Goal: Task Accomplishment & Management: Manage account settings

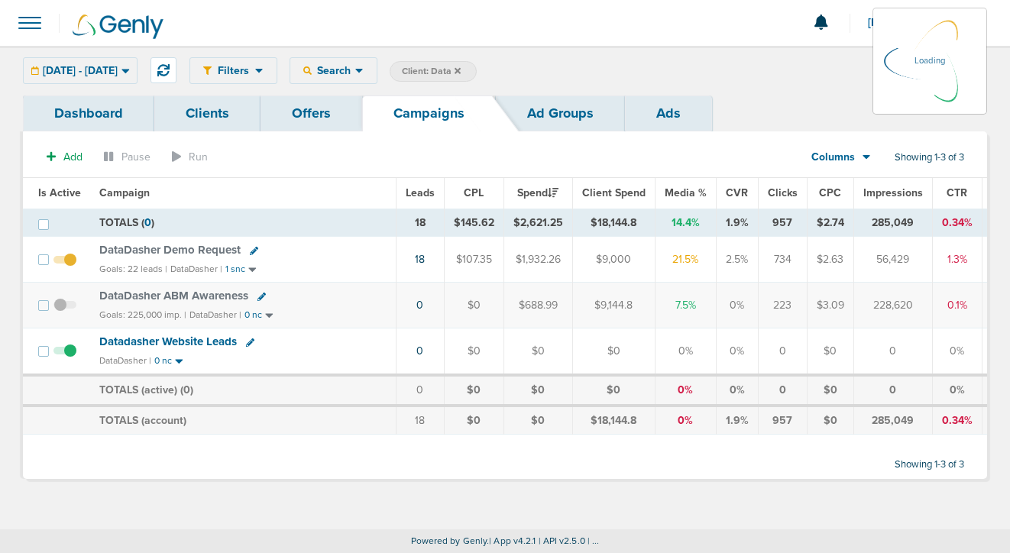
click at [113, 70] on div "[DATE] - [DATE] [DATE] [DATE] Last 7 Days Last 14 Days This Month Last Month Th…" at bounding box center [80, 70] width 115 height 27
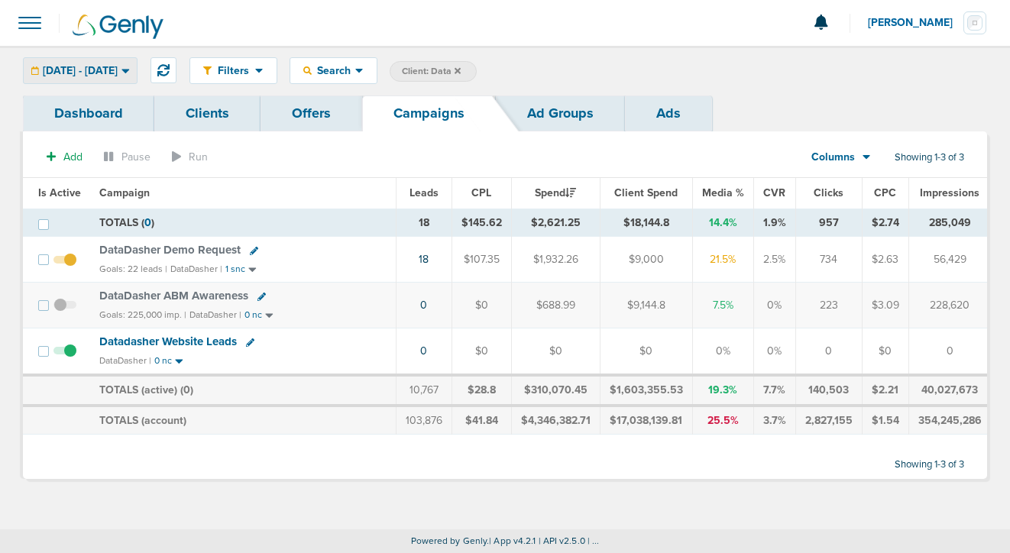
click at [118, 73] on span "[DATE] - [DATE]" at bounding box center [80, 71] width 75 height 11
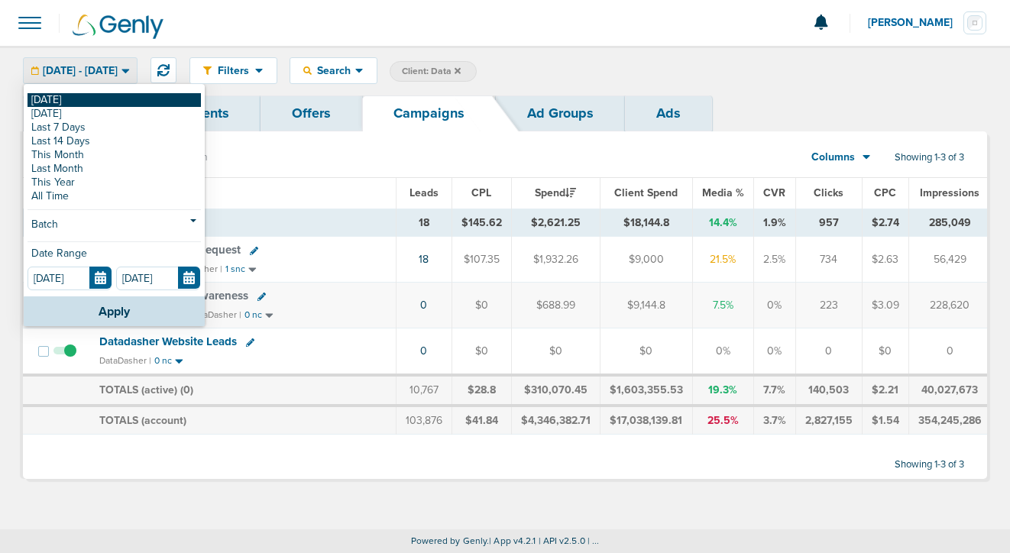
click at [121, 101] on link "[DATE]" at bounding box center [113, 100] width 173 height 14
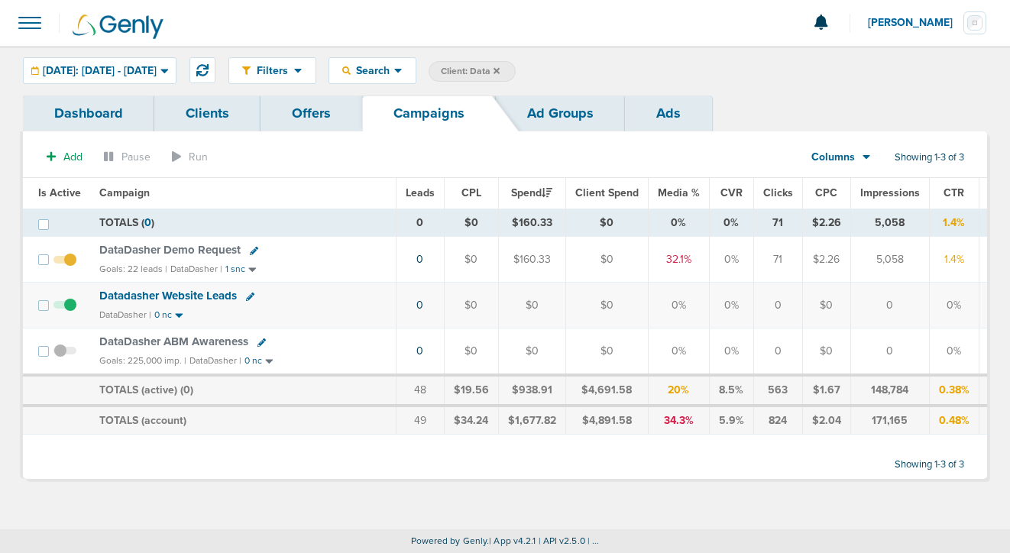
click at [157, 249] on span "DataDasher Demo Request" at bounding box center [169, 250] width 141 height 14
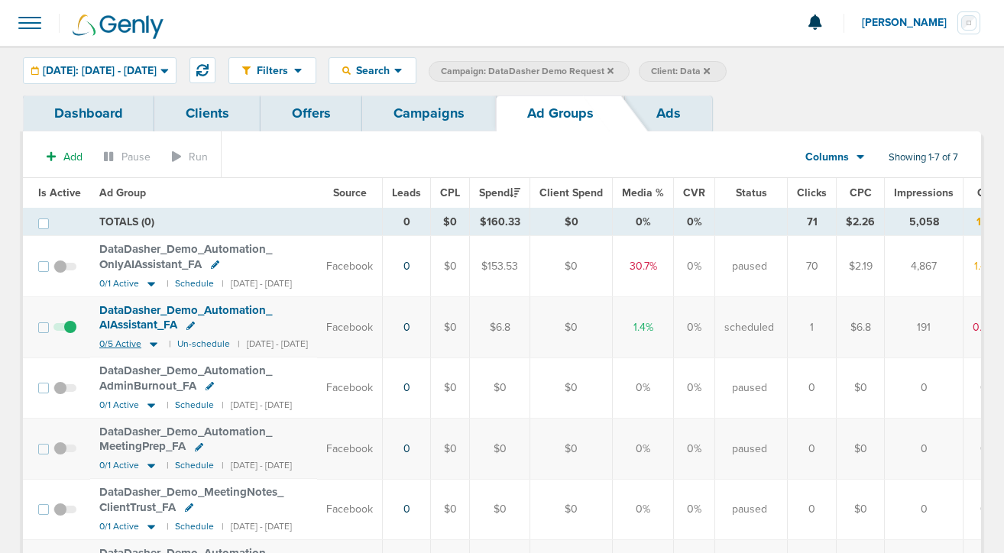
click at [150, 344] on icon at bounding box center [154, 345] width 8 height 5
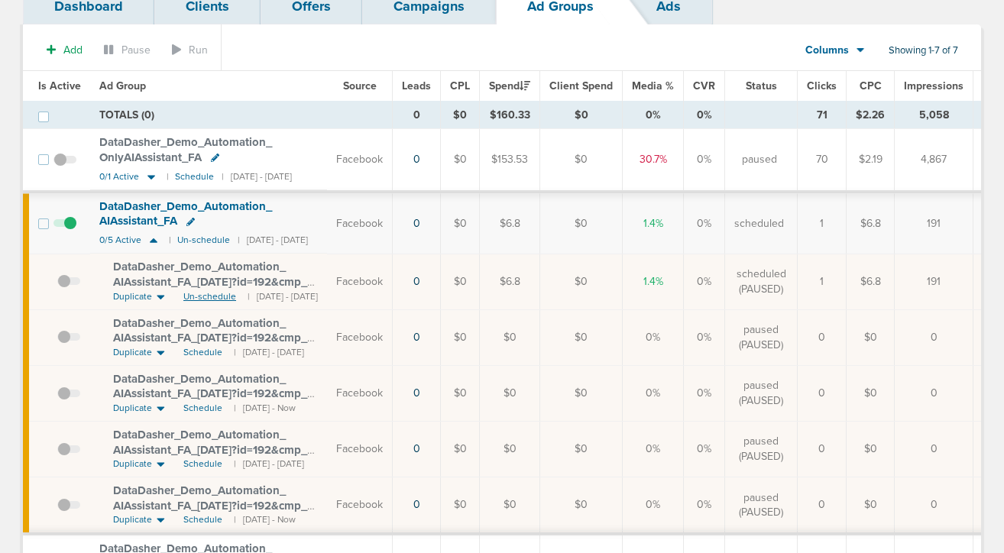
click at [200, 293] on span "Un-schedule" at bounding box center [209, 296] width 53 height 13
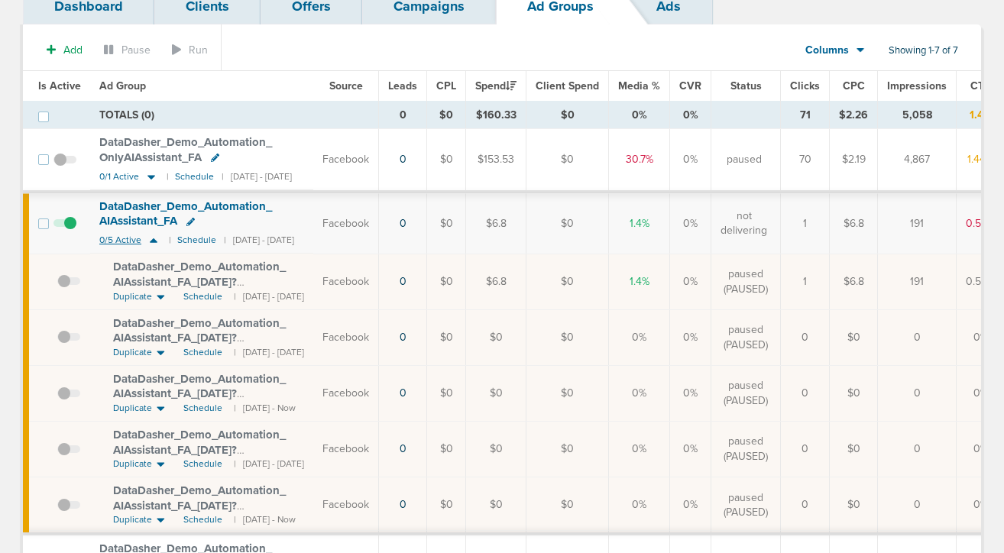
click at [156, 240] on icon at bounding box center [153, 240] width 15 height 13
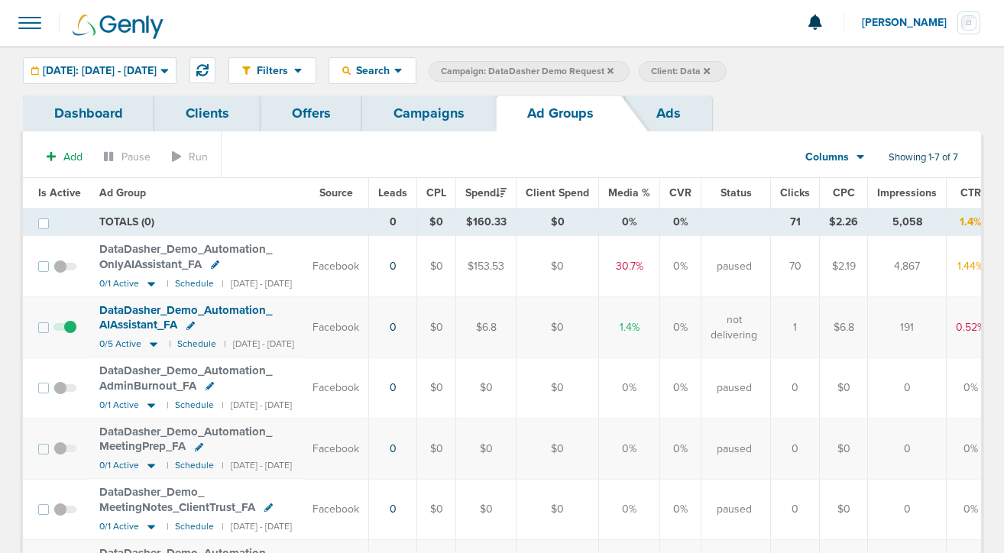
click at [411, 116] on link "Campaigns" at bounding box center [429, 113] width 134 height 36
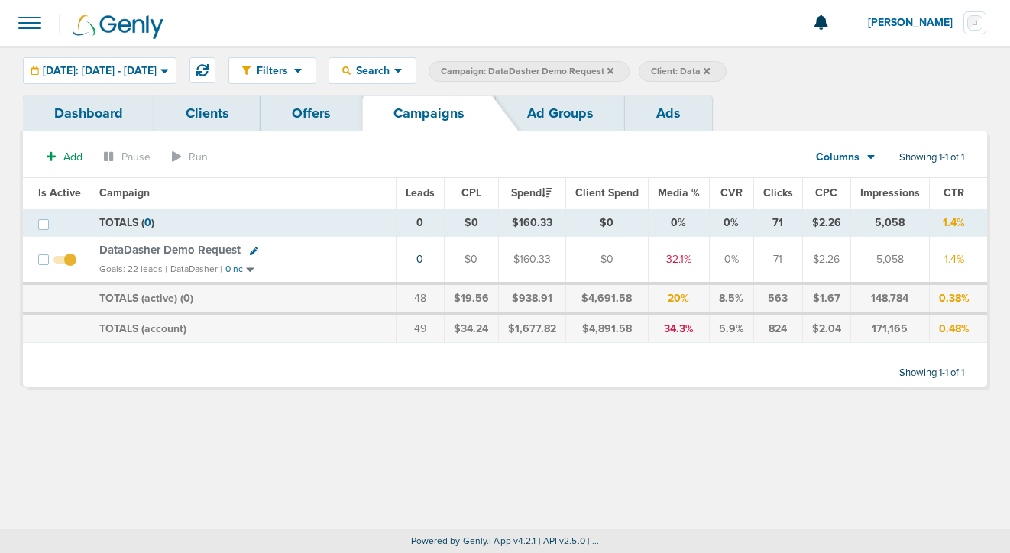
click at [250, 248] on icon at bounding box center [254, 251] width 8 height 8
select select
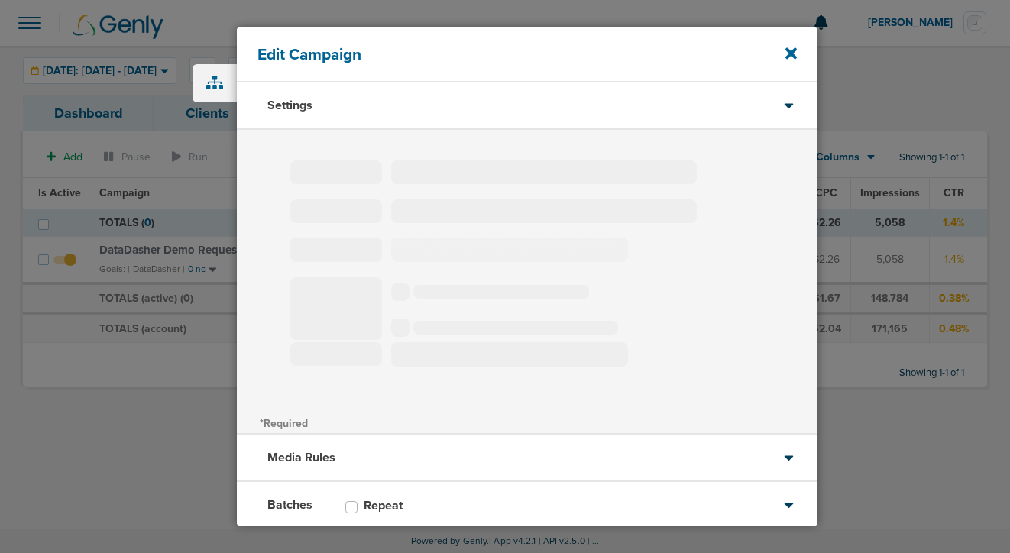
type input "DataDasher Demo Request"
select select "Leads"
radio input "true"
select select "readWrite"
select select "1"
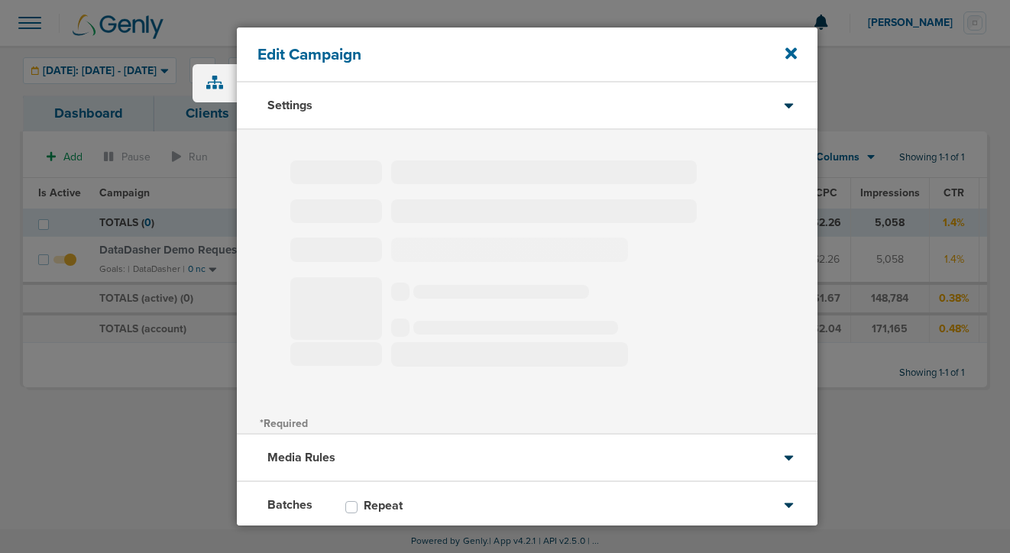
select select "2"
select select "3"
select select "4"
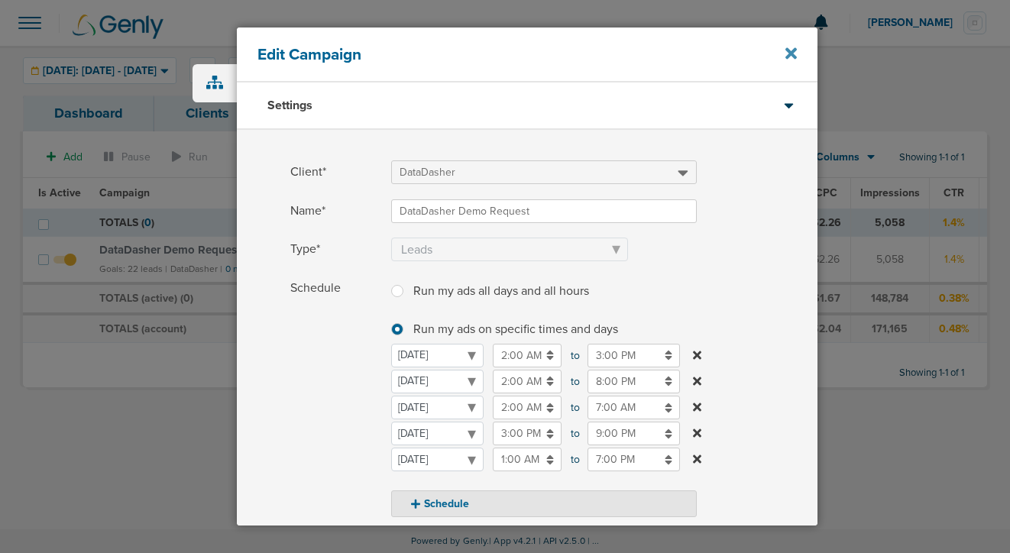
click at [789, 55] on icon at bounding box center [790, 52] width 11 height 11
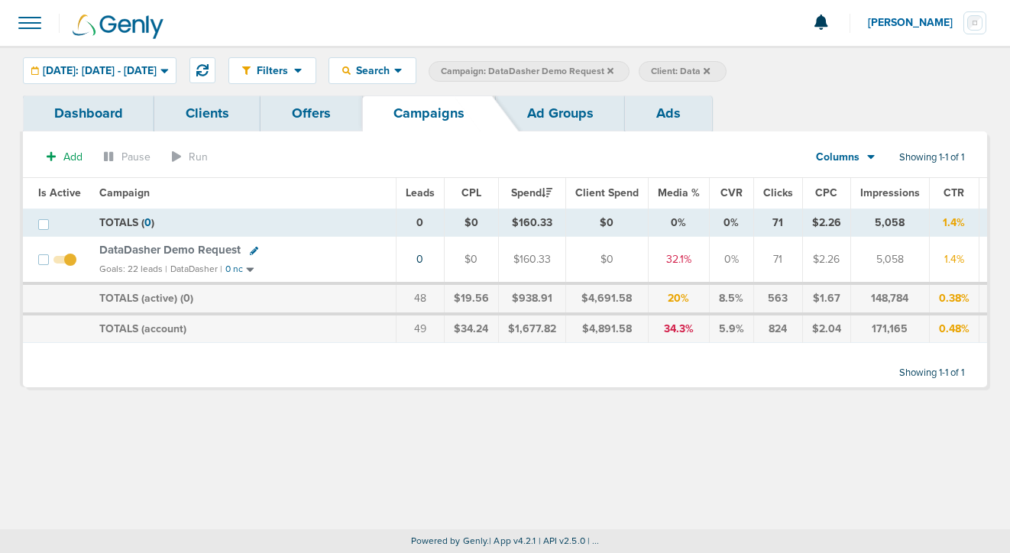
click at [254, 251] on icon at bounding box center [254, 251] width 8 height 8
select select
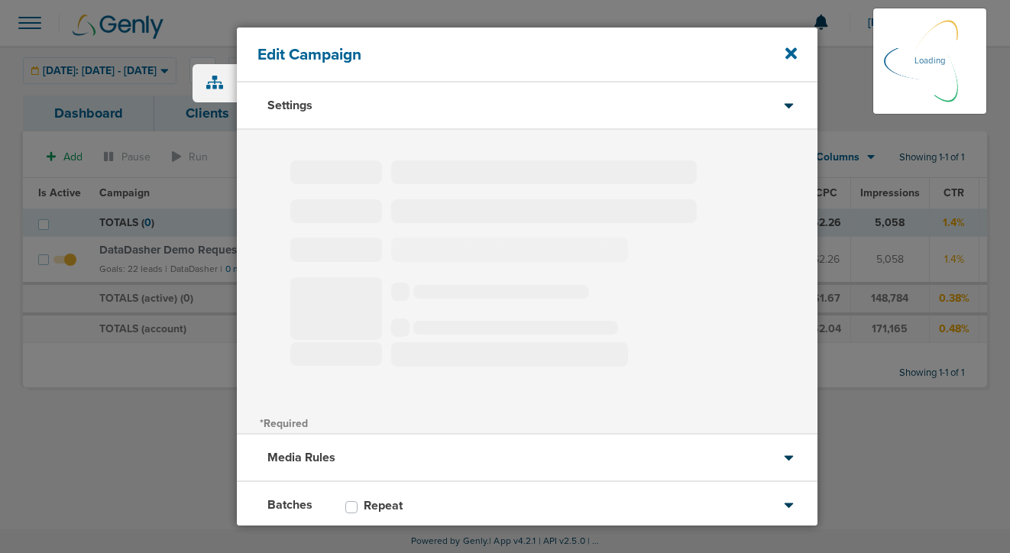
type input "DataDasher Demo Request"
select select "Leads"
radio input "true"
select select "readWrite"
select select "1"
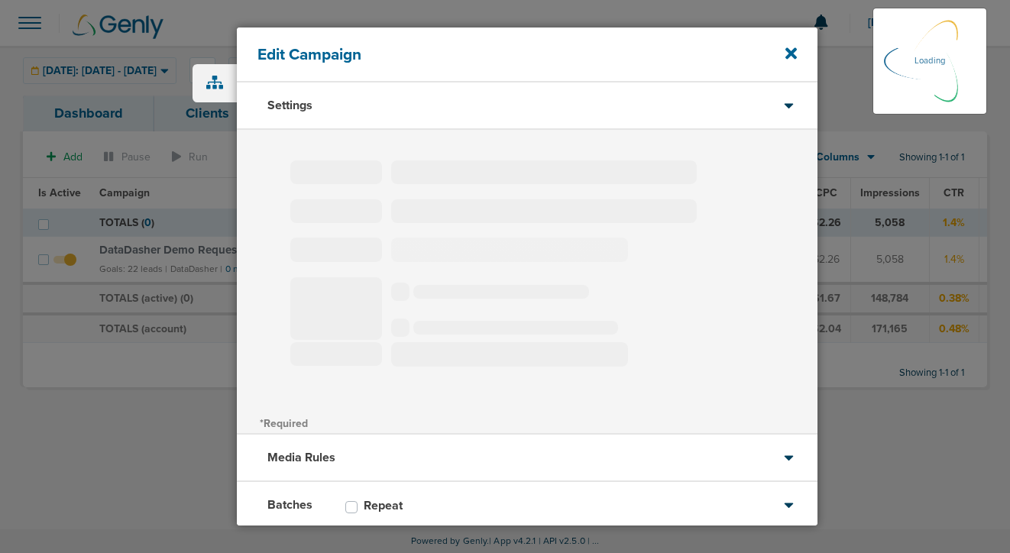
select select "2"
select select "3"
select select "4"
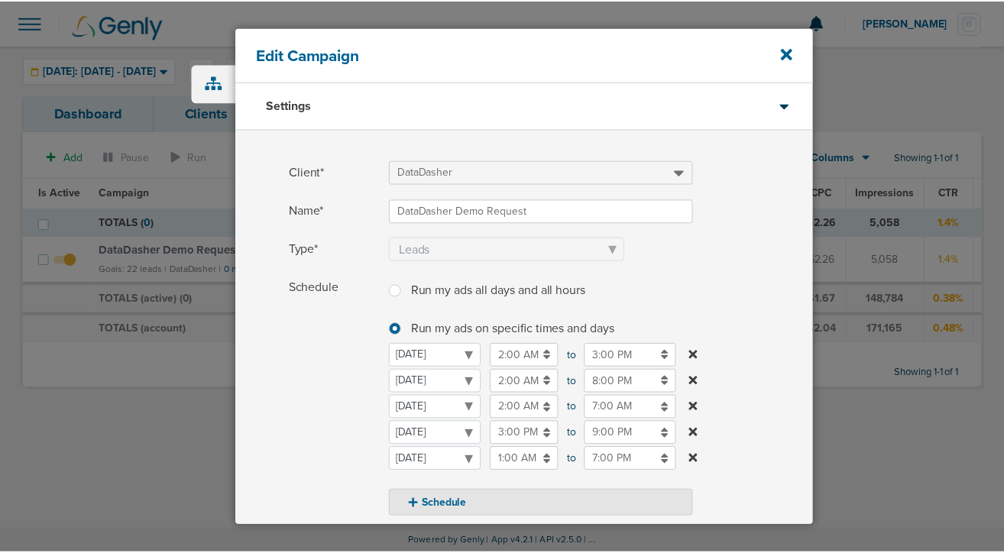
scroll to position [96, 0]
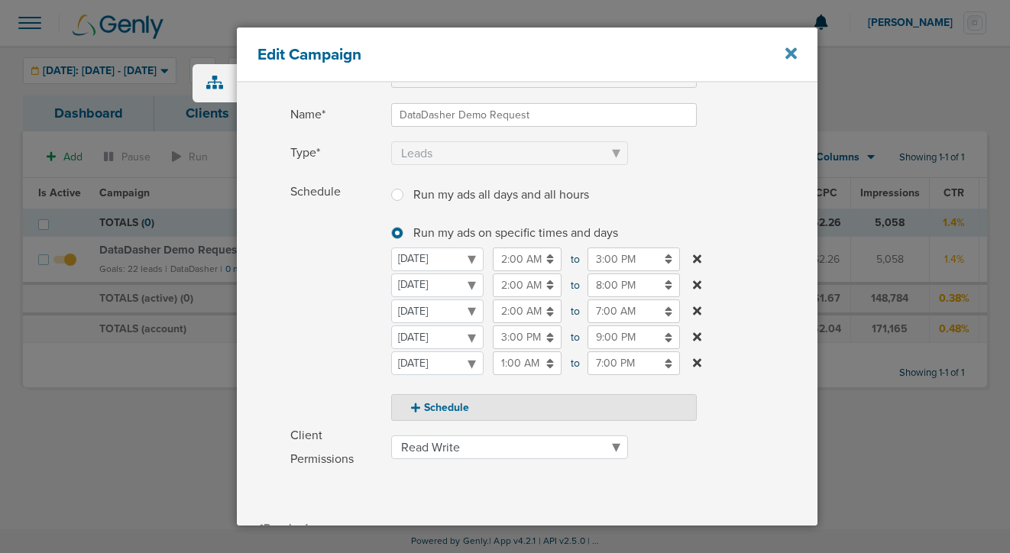
click at [792, 54] on icon at bounding box center [790, 52] width 11 height 11
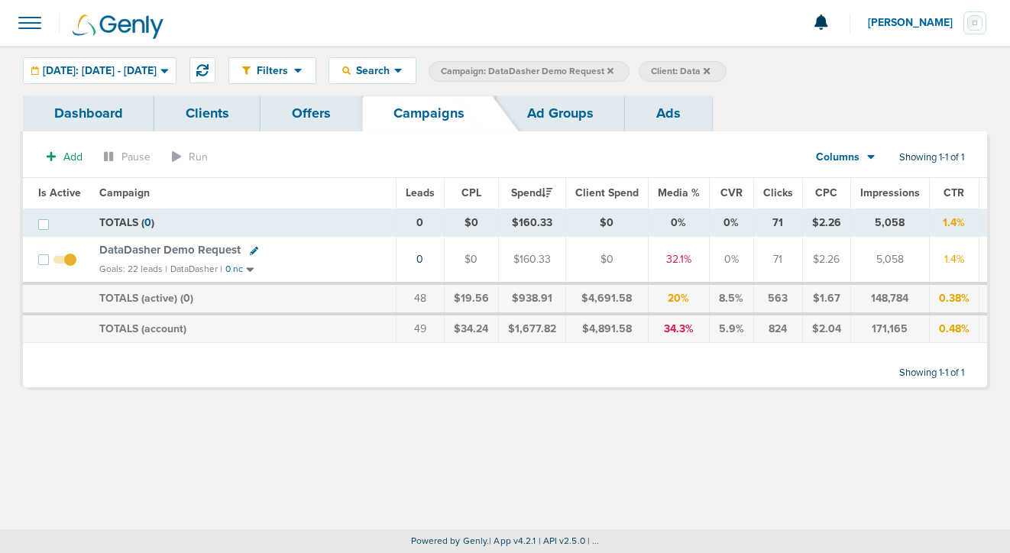
click at [169, 252] on span "DataDasher Demo Request" at bounding box center [169, 250] width 141 height 14
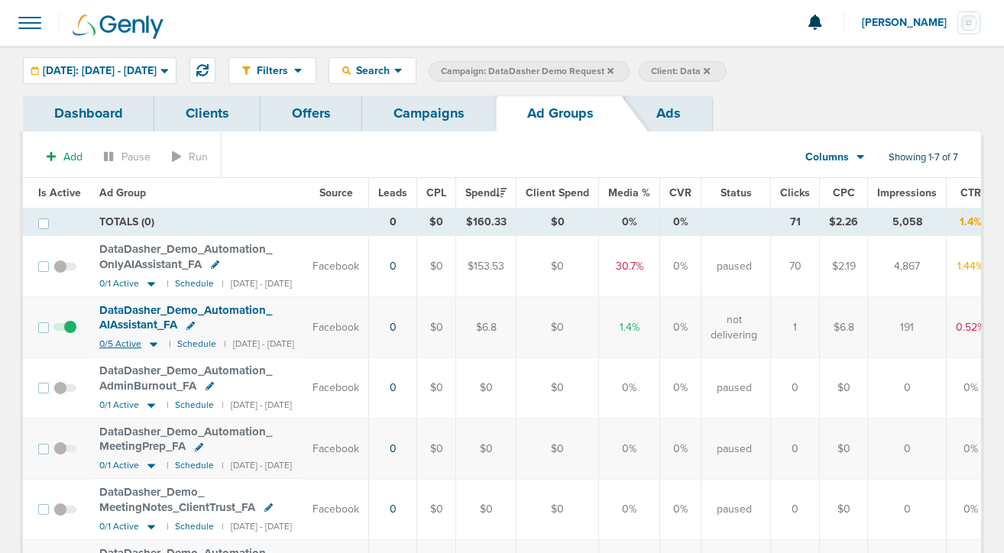
click at [151, 343] on icon at bounding box center [154, 345] width 8 height 5
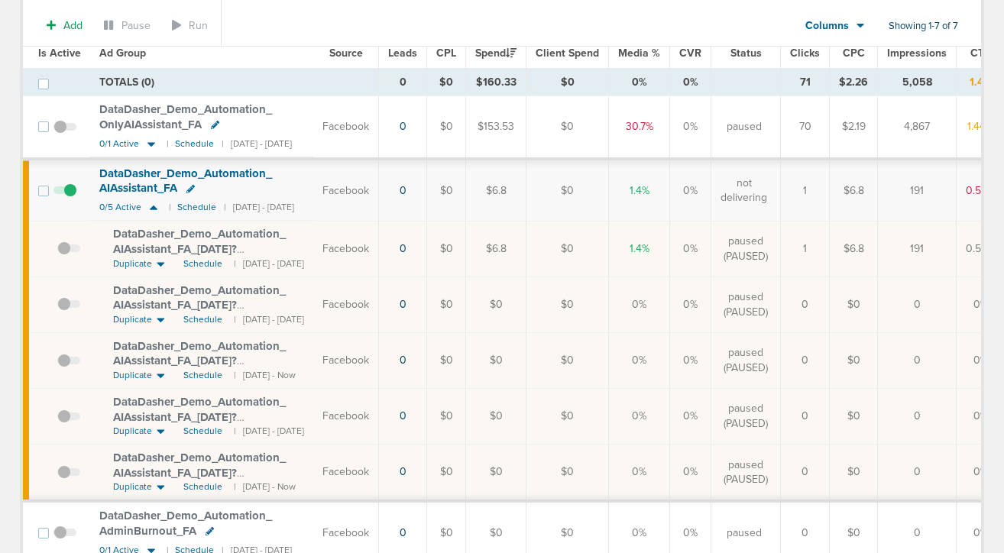
scroll to position [152, 0]
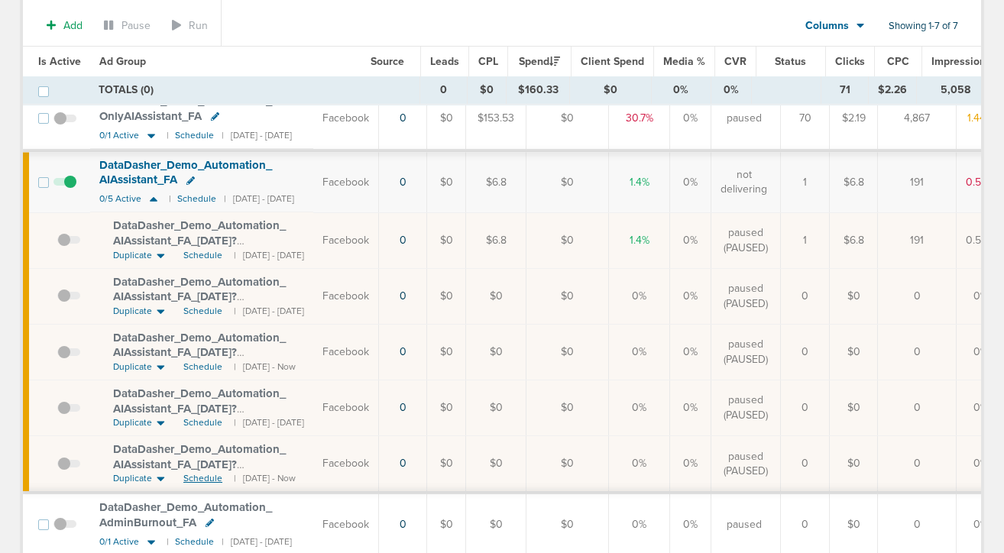
click at [199, 480] on span "Schedule" at bounding box center [202, 478] width 39 height 13
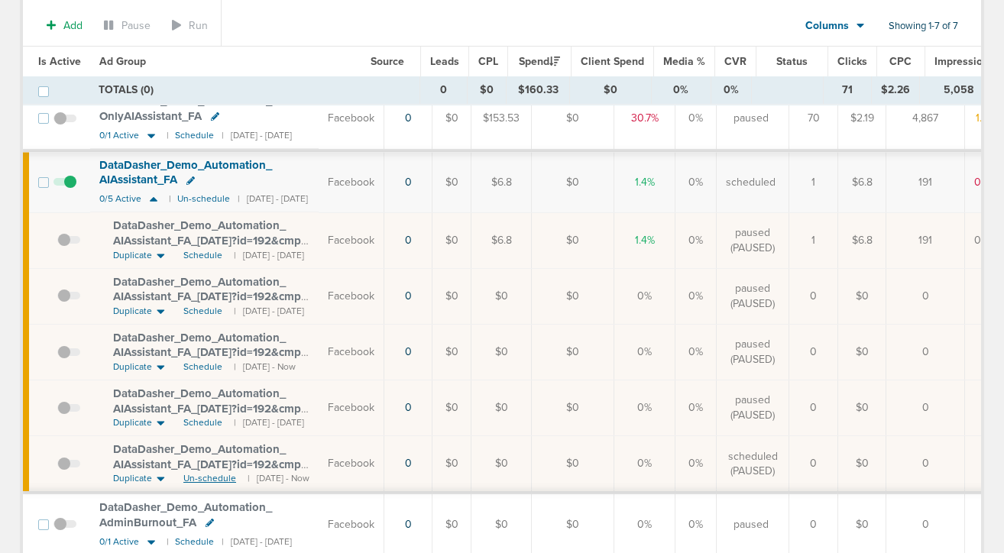
scroll to position [0, 0]
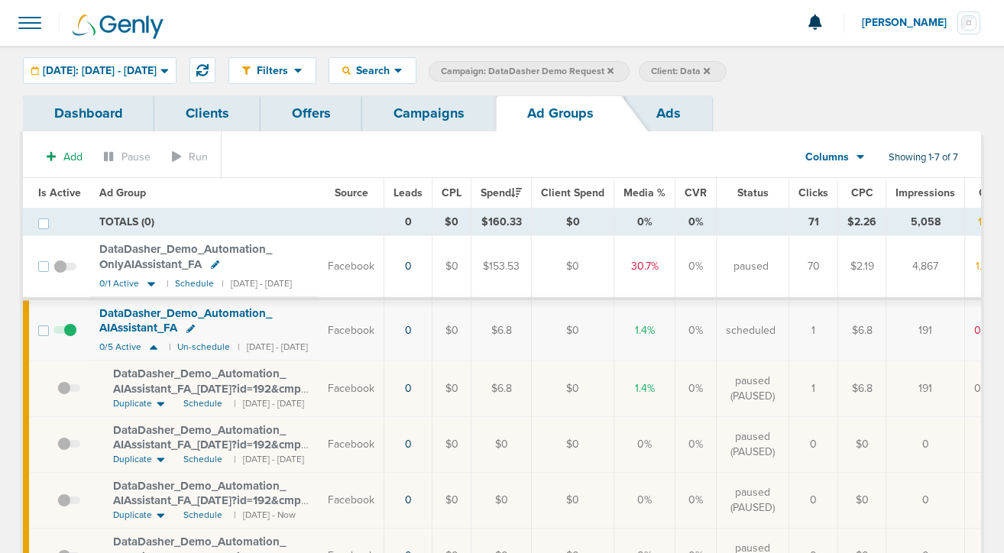
click at [424, 105] on link "Campaigns" at bounding box center [429, 113] width 134 height 36
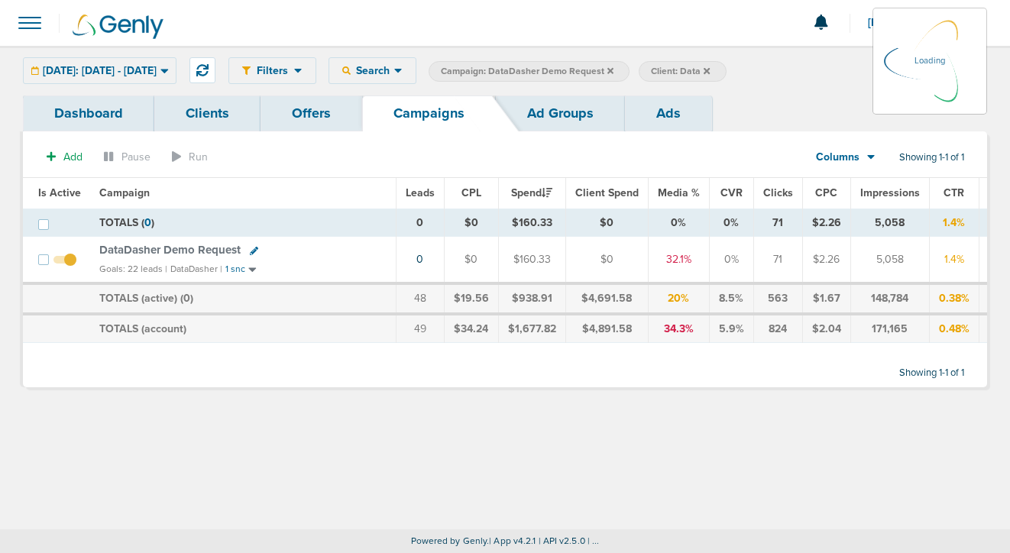
click at [613, 69] on icon at bounding box center [610, 70] width 6 height 6
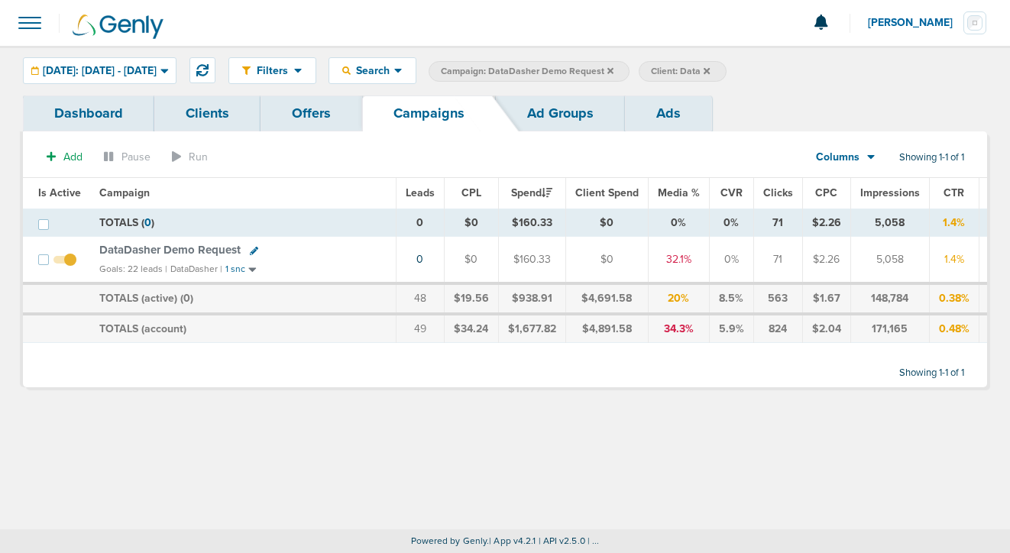
click at [613, 69] on icon at bounding box center [610, 70] width 6 height 6
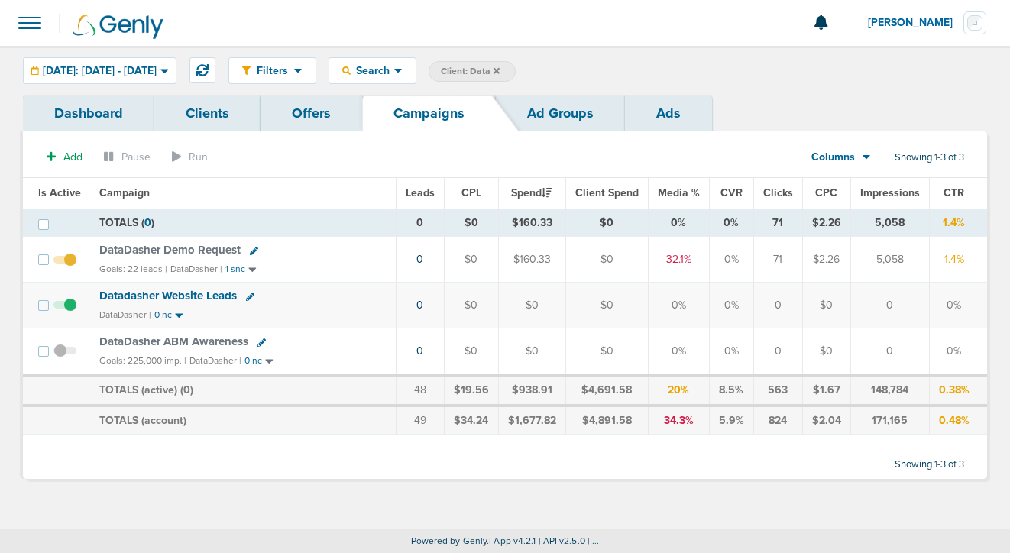
click at [500, 69] on icon at bounding box center [496, 70] width 6 height 6
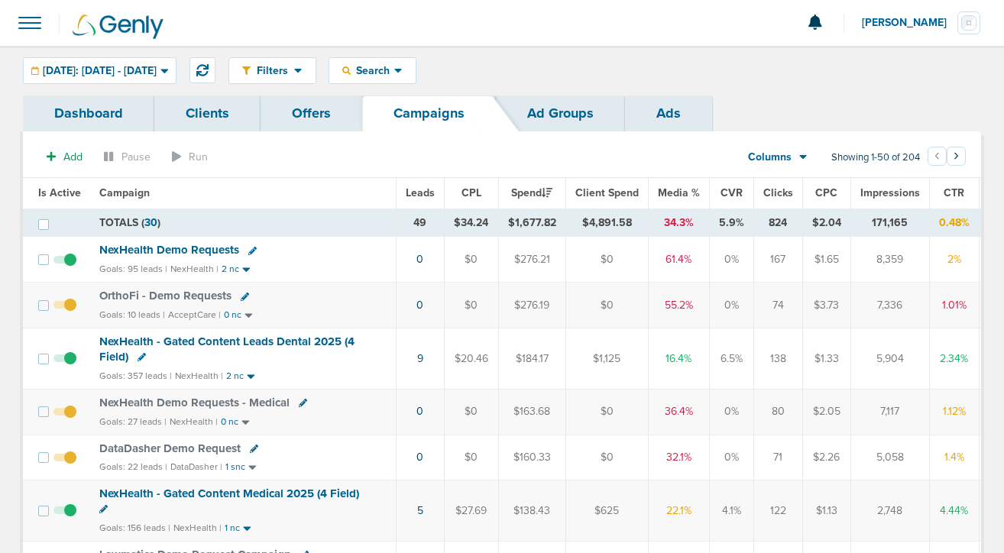
click at [167, 247] on span "NexHealth Demo Requests" at bounding box center [169, 250] width 140 height 14
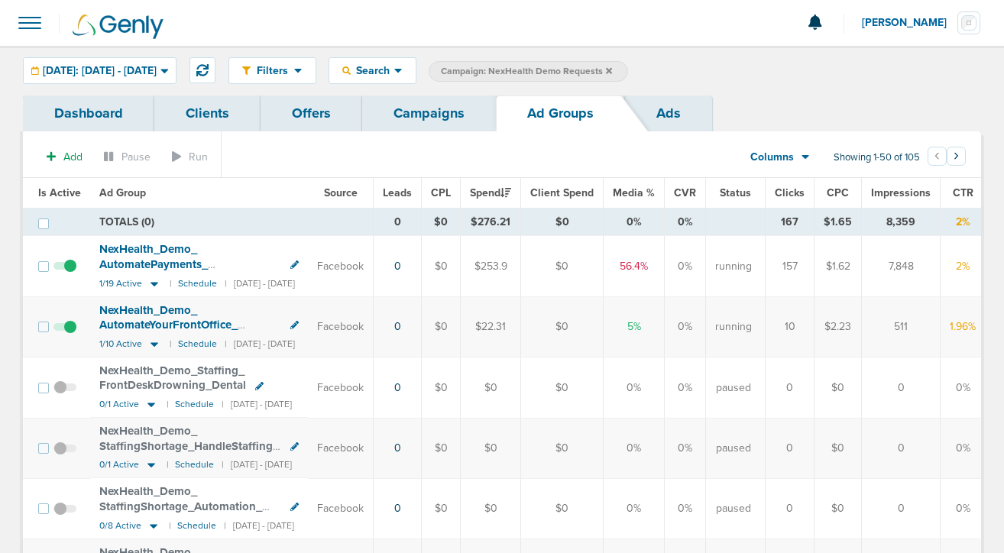
click at [434, 117] on link "Campaigns" at bounding box center [429, 113] width 134 height 36
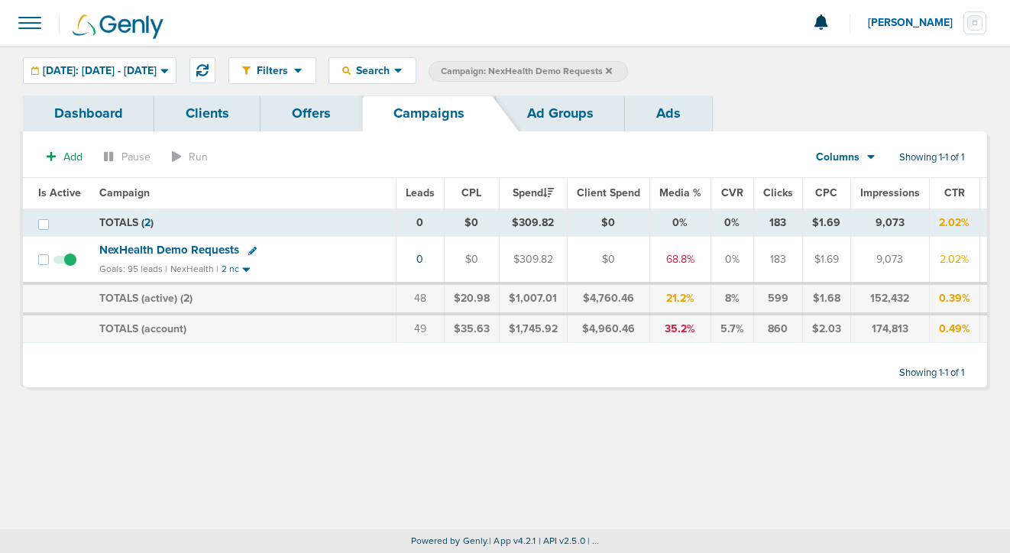
click at [537, 123] on link "Ad Groups" at bounding box center [560, 113] width 129 height 36
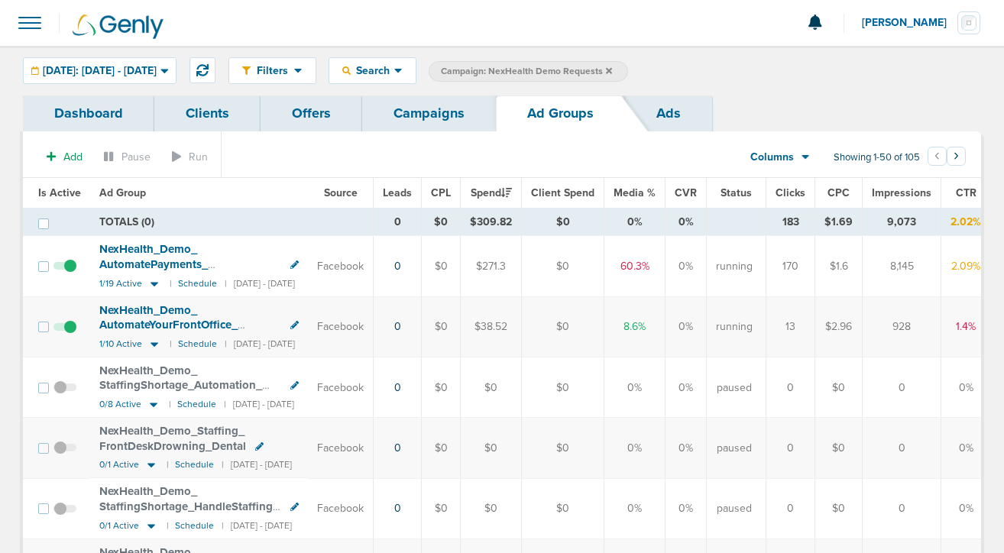
click at [70, 274] on span at bounding box center [64, 274] width 23 height 0
click at [65, 270] on input "checkbox" at bounding box center [65, 270] width 0 height 0
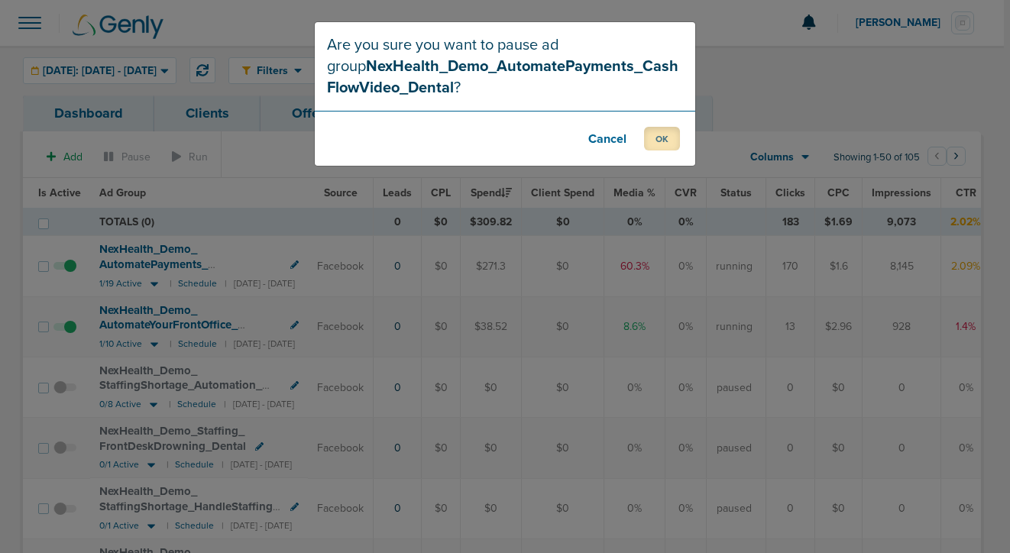
click at [659, 144] on button "OK" at bounding box center [662, 139] width 36 height 24
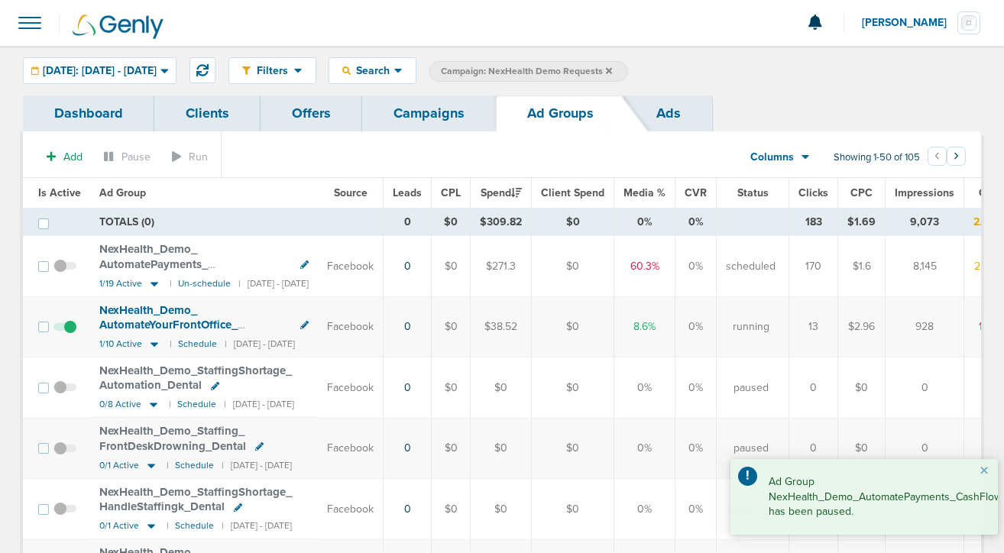
click at [424, 115] on link "Campaigns" at bounding box center [429, 113] width 134 height 36
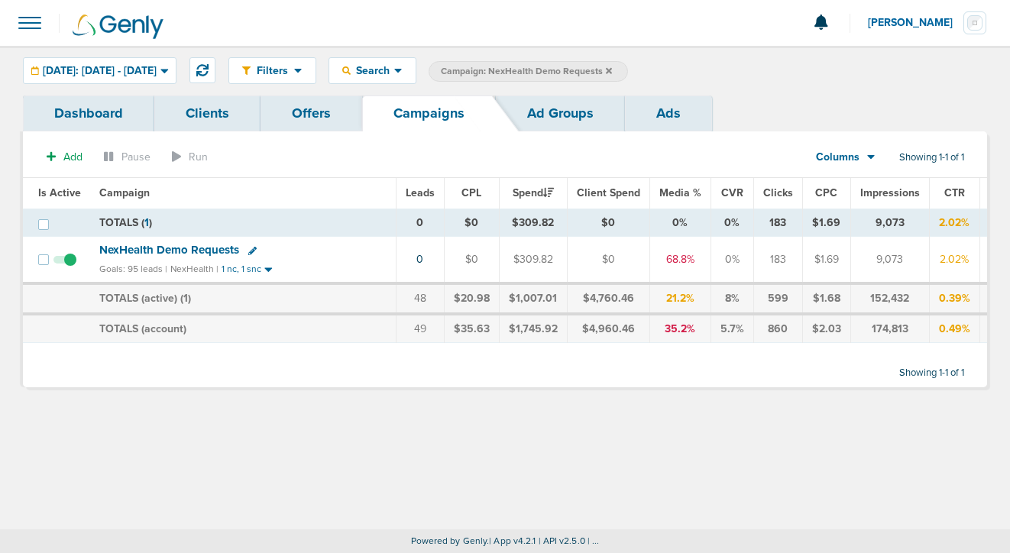
click at [612, 70] on icon at bounding box center [609, 70] width 6 height 6
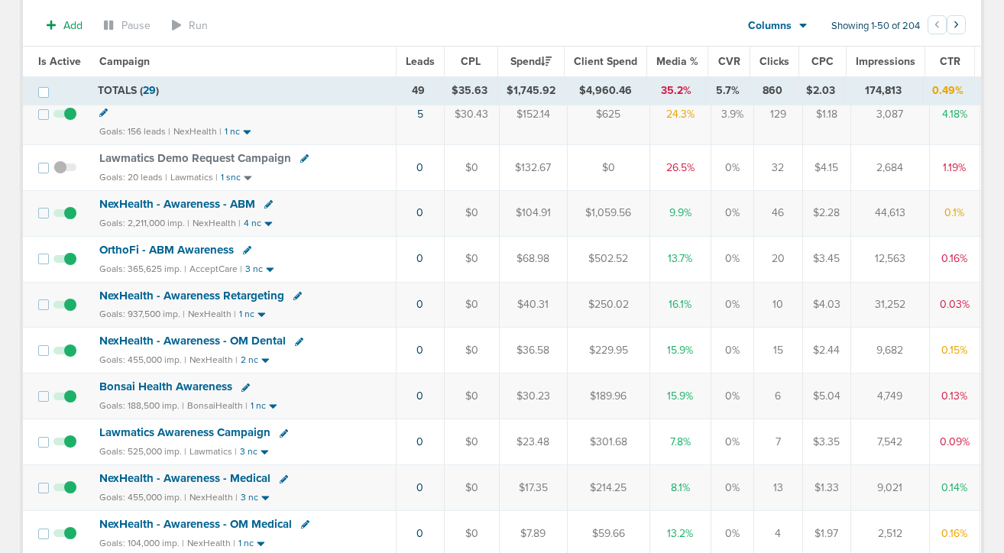
scroll to position [419, 0]
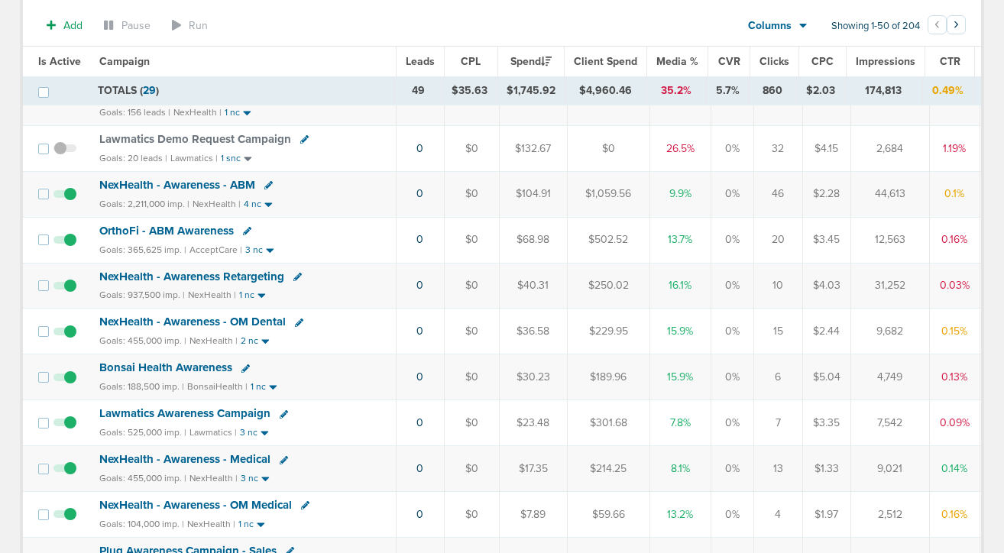
click at [210, 368] on span "Bonsai Health Awareness" at bounding box center [165, 368] width 133 height 14
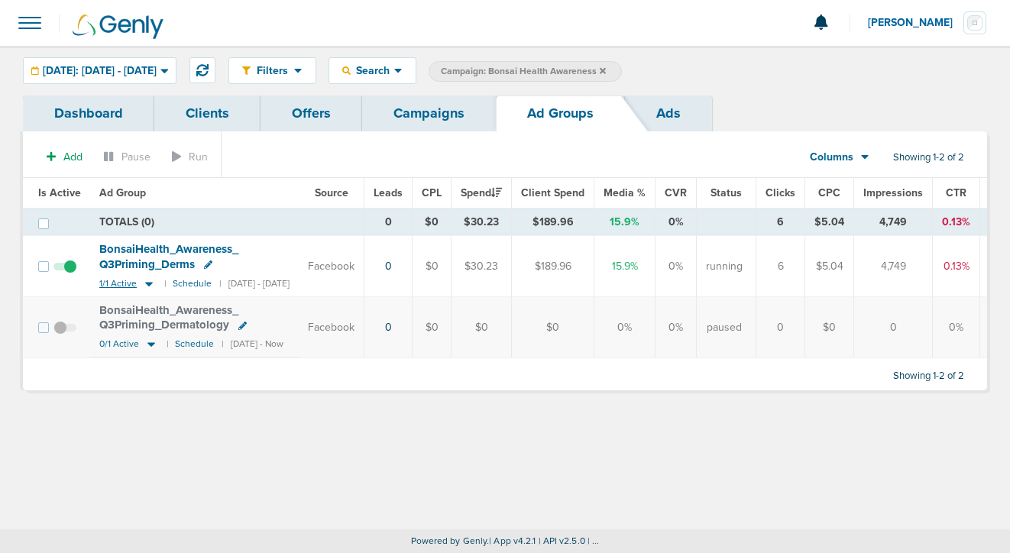
click at [151, 285] on icon at bounding box center [148, 283] width 15 height 13
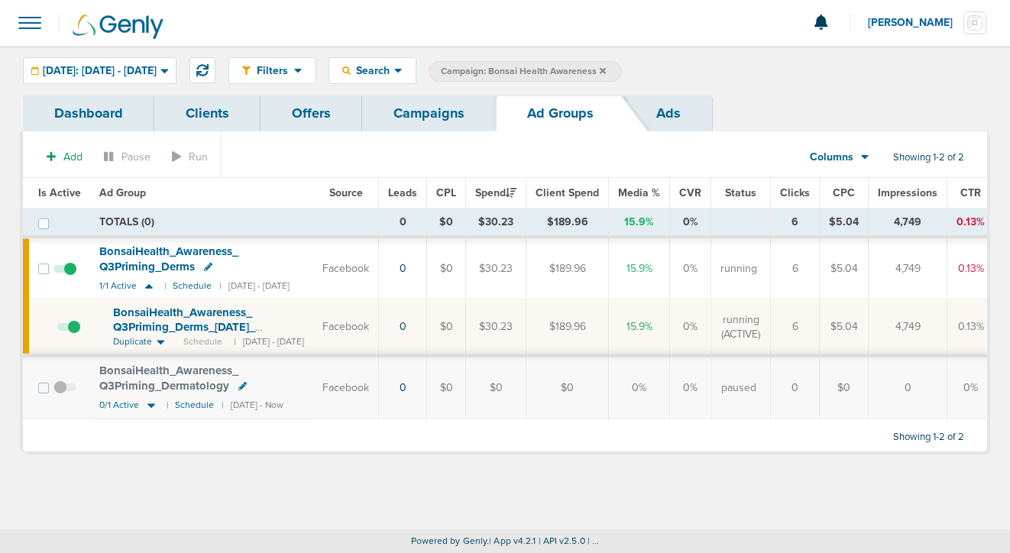
click at [204, 268] on icon at bounding box center [208, 267] width 8 height 8
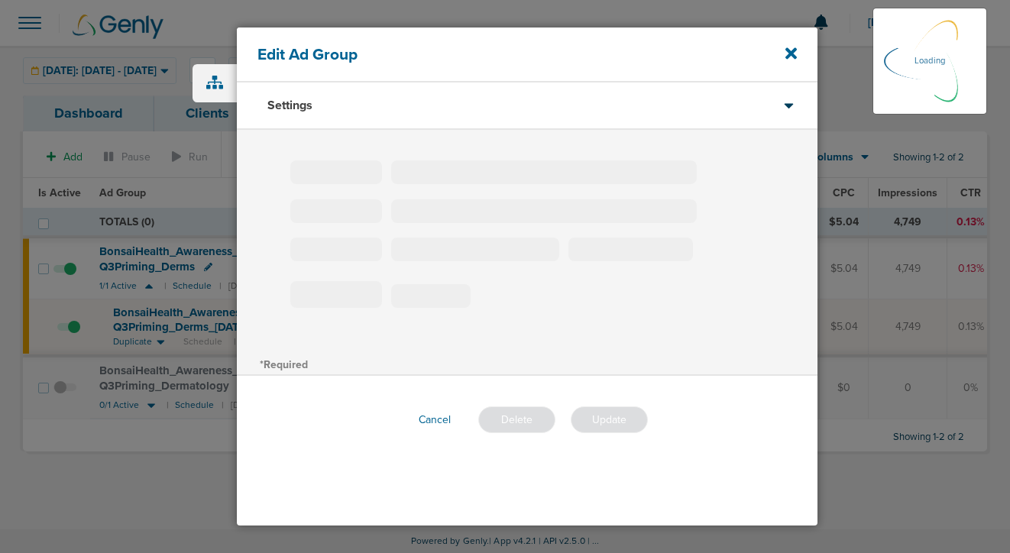
type input "BonsaiHealth_Awareness_Q3Priming_Derms"
type input "20"
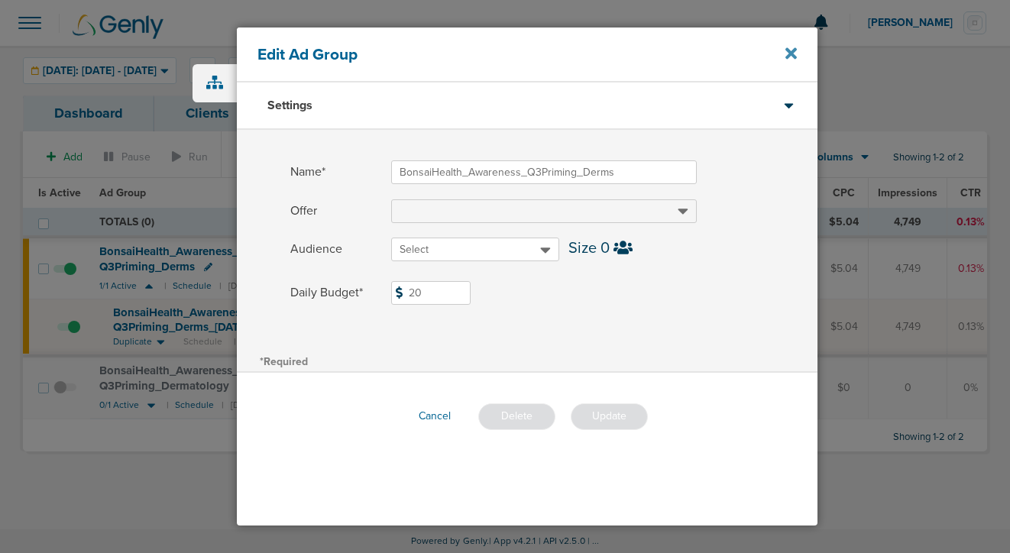
click at [792, 55] on icon at bounding box center [790, 52] width 11 height 11
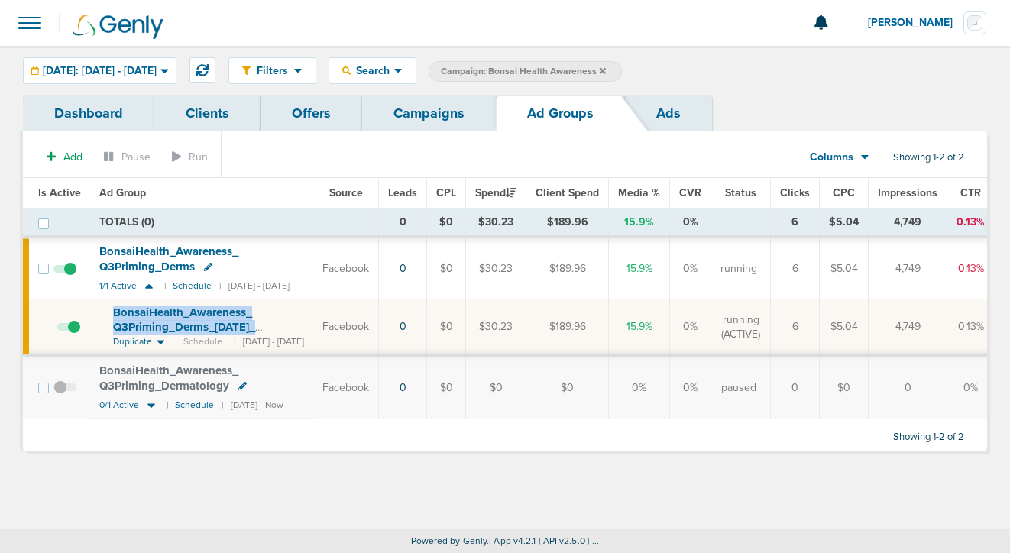
drag, startPoint x: 105, startPoint y: 309, endPoint x: 270, endPoint y: 328, distance: 166.9
click at [270, 328] on td "BonsaiHealth_ Awareness_ Q3Priming_ Derms_ [DATE]_ impressions?id=193&cmp_ id=9…" at bounding box center [201, 327] width 223 height 57
copy span "BonsaiHealth_ Awareness_ Q3Priming_ Derms_ [DATE]_ impressions"
click at [413, 114] on link "Campaigns" at bounding box center [429, 113] width 134 height 36
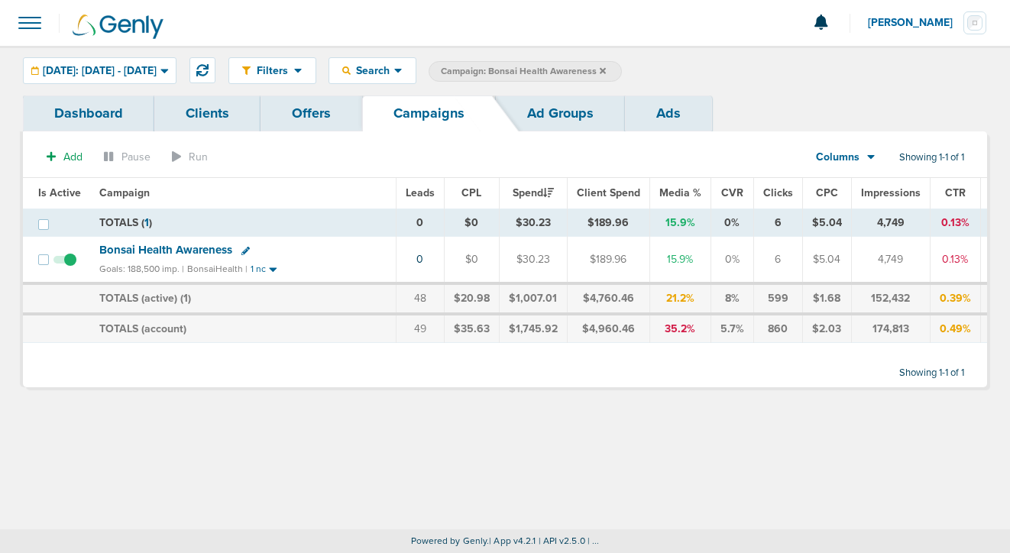
click at [606, 69] on icon at bounding box center [603, 70] width 6 height 6
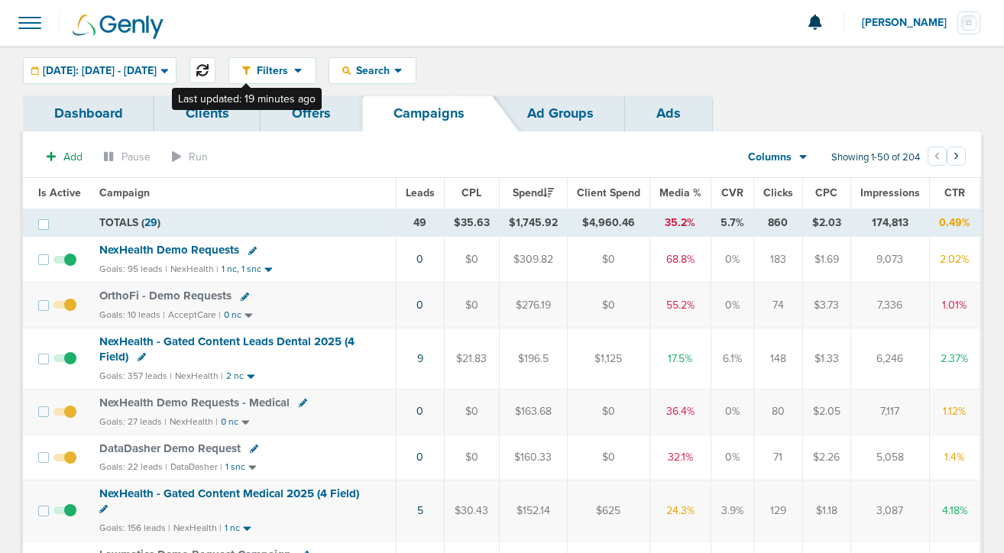
click at [209, 67] on icon at bounding box center [202, 70] width 12 height 12
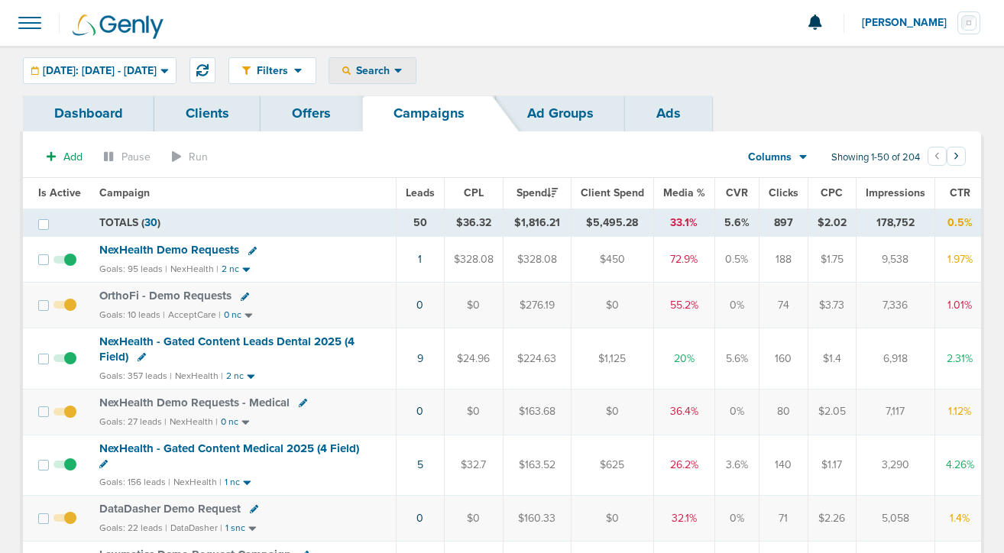
click at [394, 70] on span "Search" at bounding box center [373, 70] width 44 height 13
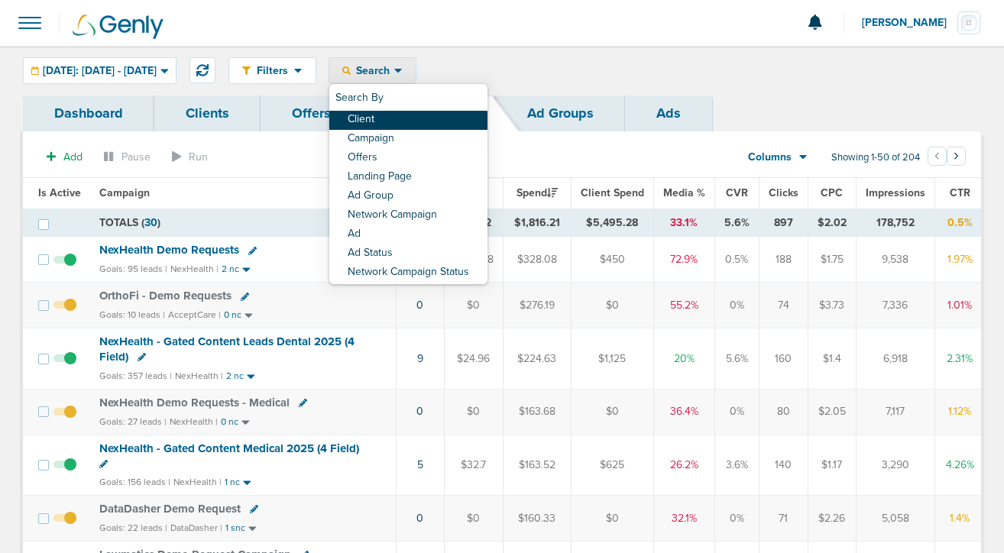
click at [419, 112] on link "Client" at bounding box center [408, 120] width 158 height 19
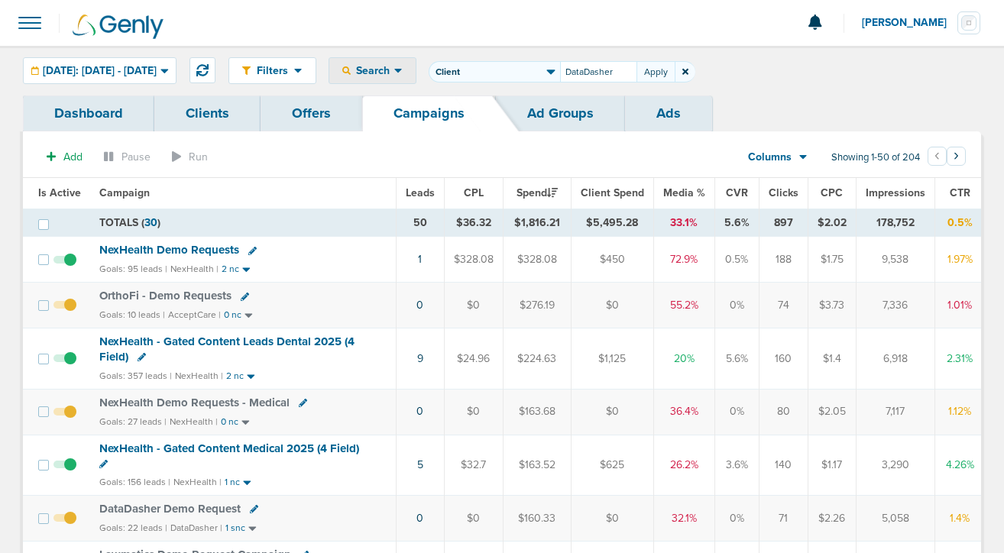
type input "DataDasher"
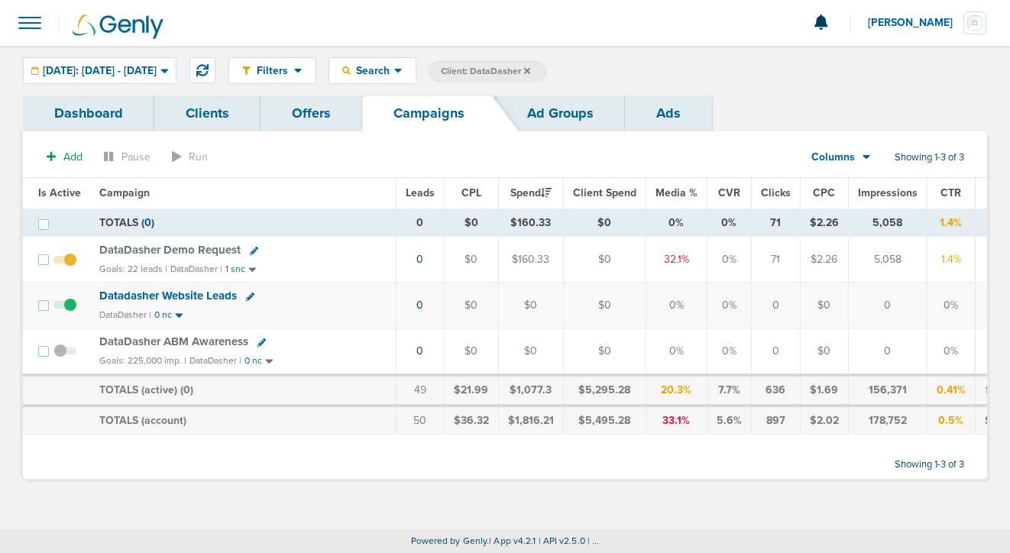
click at [152, 246] on span "DataDasher Demo Request" at bounding box center [169, 250] width 141 height 14
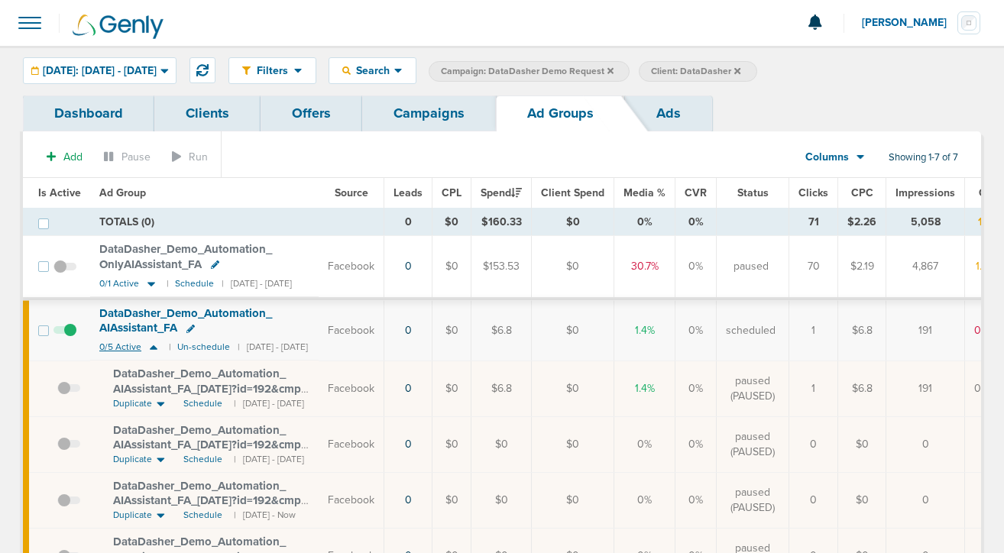
click at [150, 348] on icon at bounding box center [154, 347] width 8 height 5
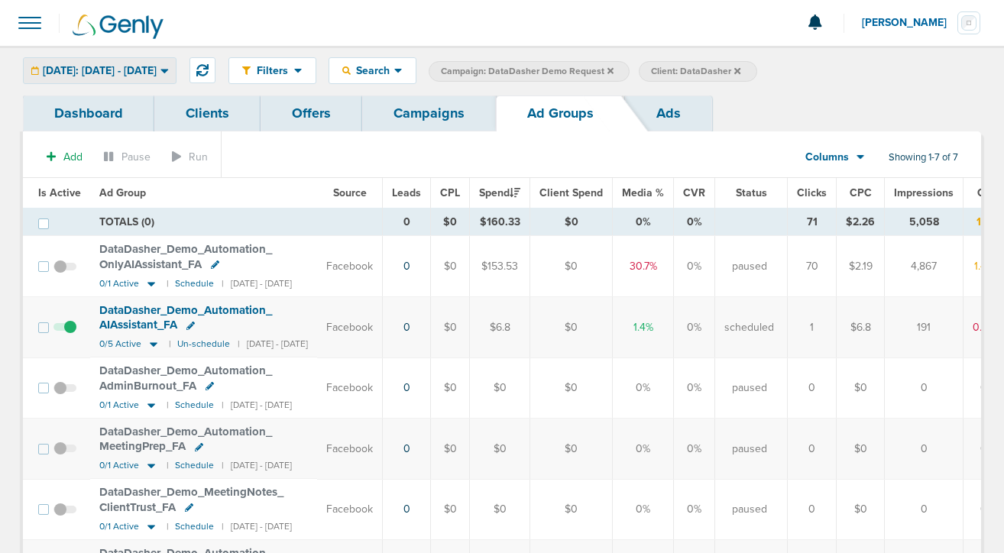
click at [121, 73] on span "[DATE]: [DATE] - [DATE]" at bounding box center [100, 71] width 114 height 11
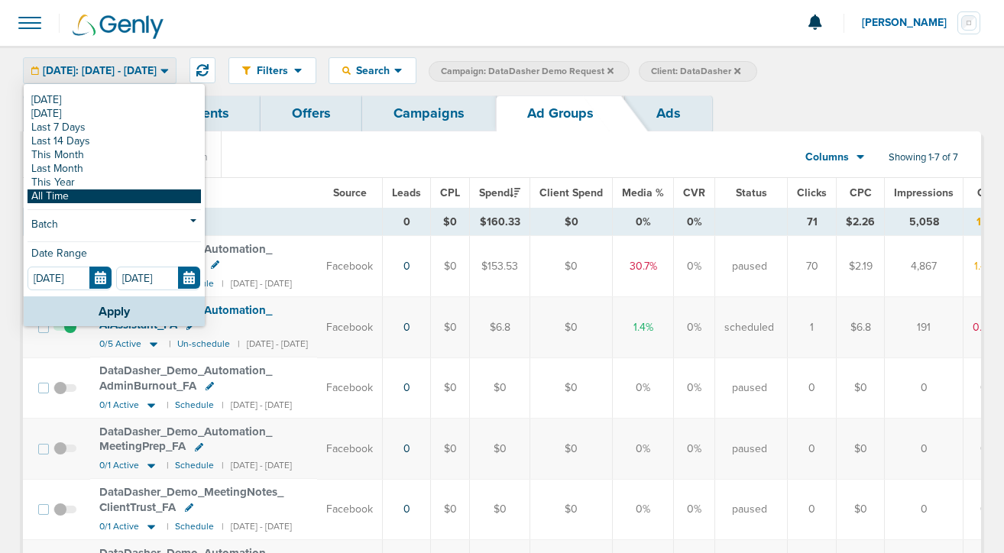
click at [94, 190] on link "All Time" at bounding box center [113, 196] width 173 height 14
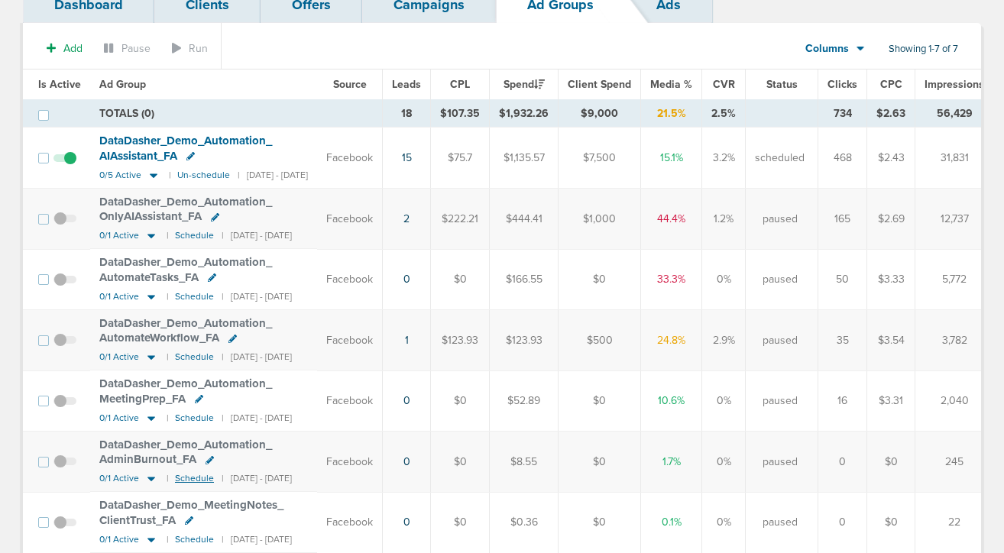
scroll to position [95, 0]
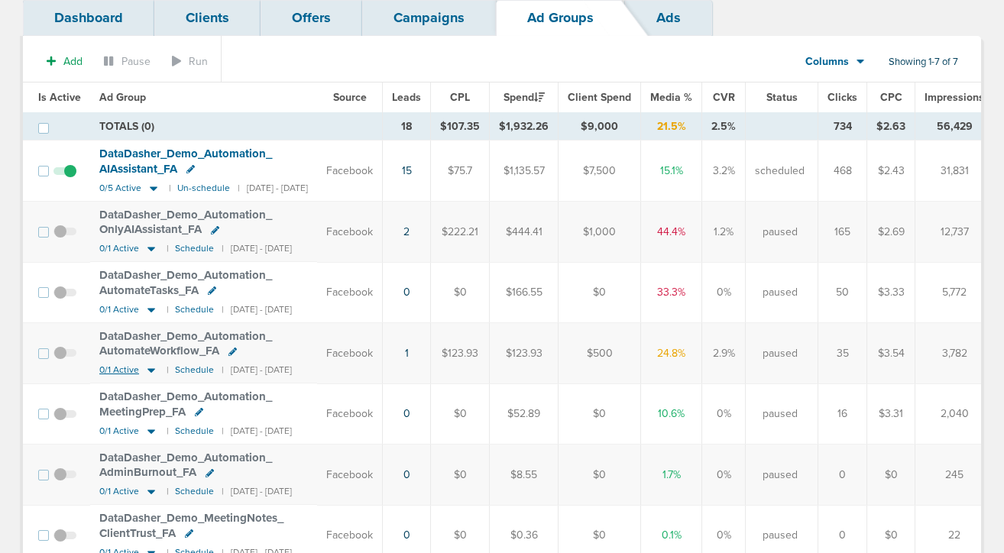
click at [151, 368] on icon at bounding box center [151, 370] width 15 height 13
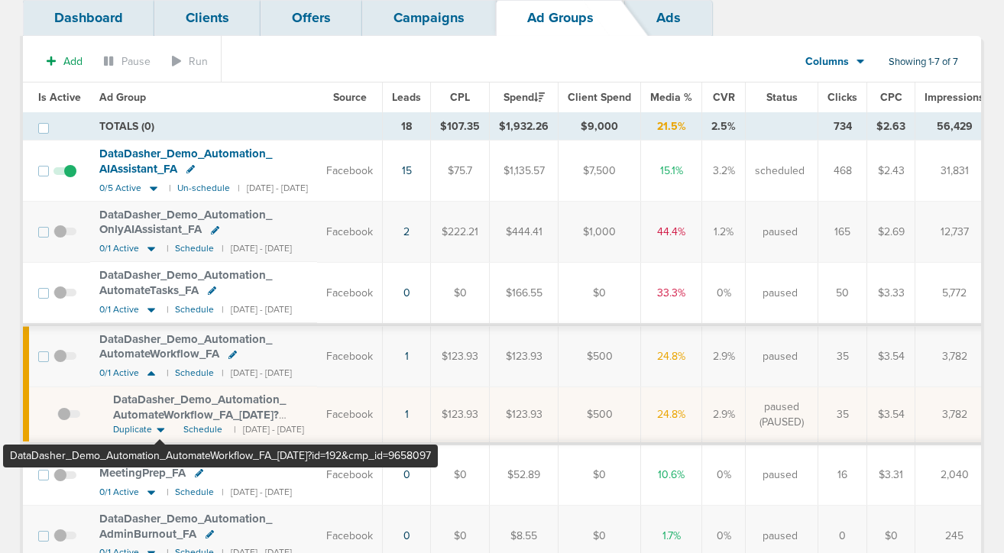
click at [160, 418] on span "DataDasher_ Demo_ Automation_ AutomateWorkflow_ FA_ [DATE]?id=192&cmp_ id=96580…" at bounding box center [199, 415] width 173 height 44
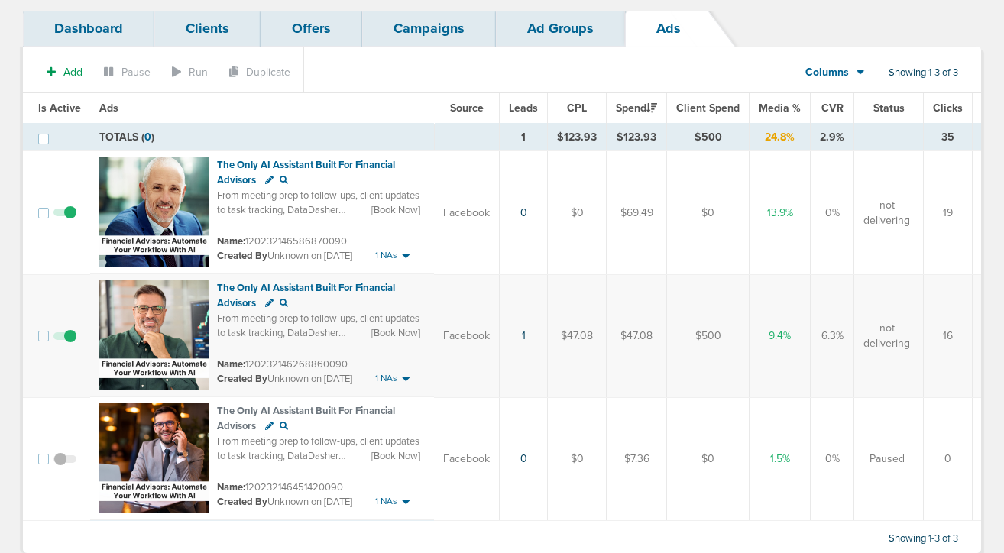
click at [67, 220] on span at bounding box center [64, 220] width 23 height 0
click at [65, 216] on input "checkbox" at bounding box center [65, 216] width 0 height 0
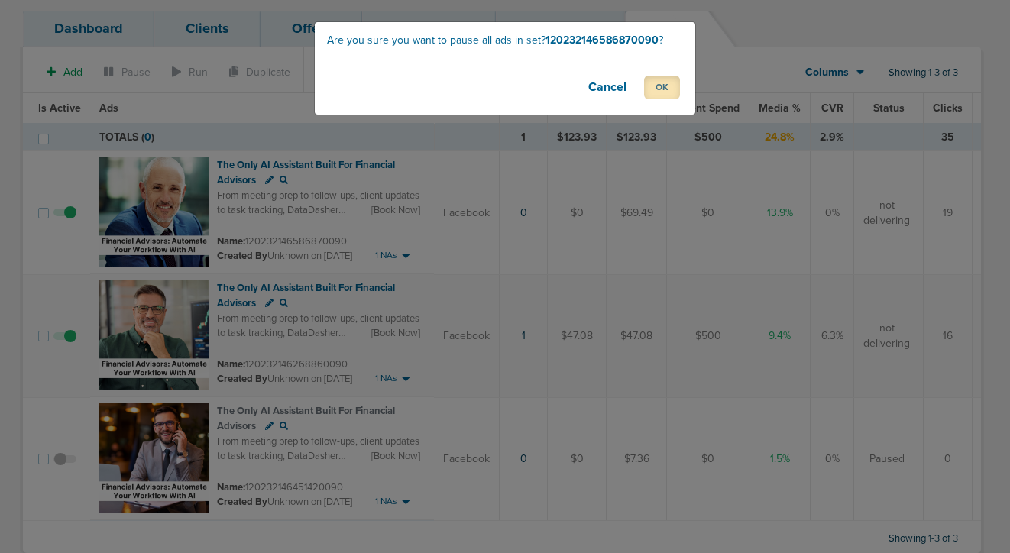
click at [655, 91] on button "OK" at bounding box center [662, 88] width 36 height 24
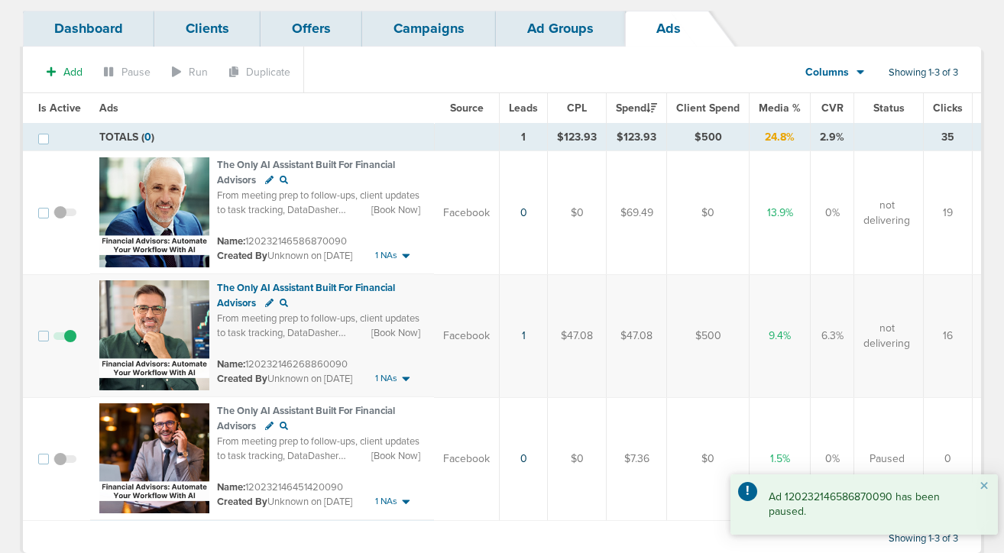
click at [544, 40] on link "Ad Groups" at bounding box center [560, 29] width 129 height 36
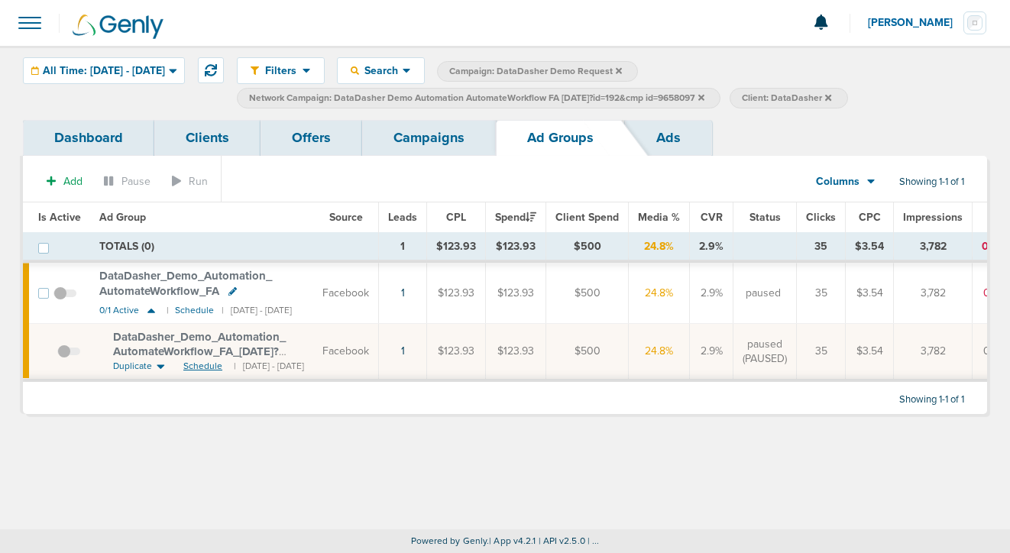
click at [196, 361] on span "Schedule" at bounding box center [202, 366] width 39 height 13
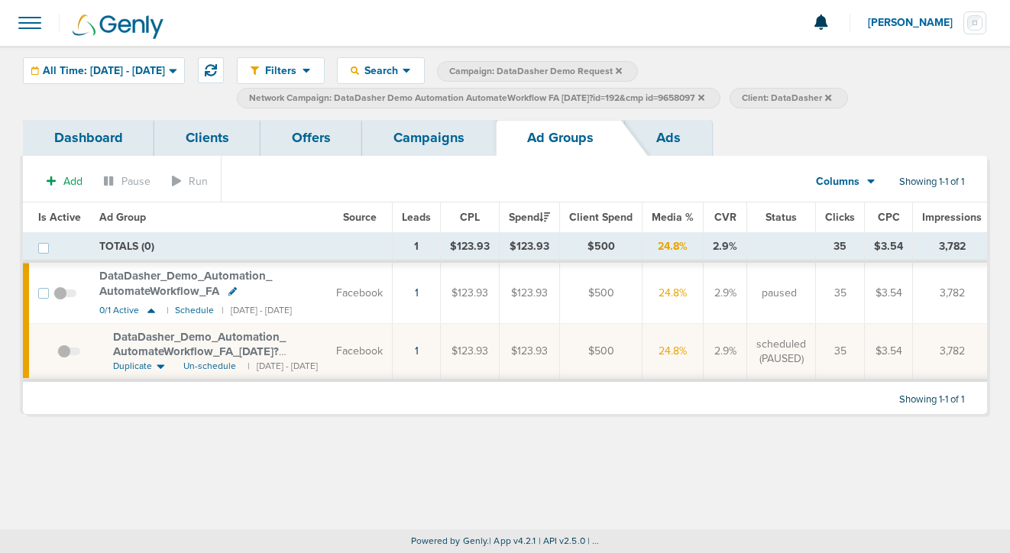
click at [406, 150] on link "Campaigns" at bounding box center [429, 138] width 134 height 36
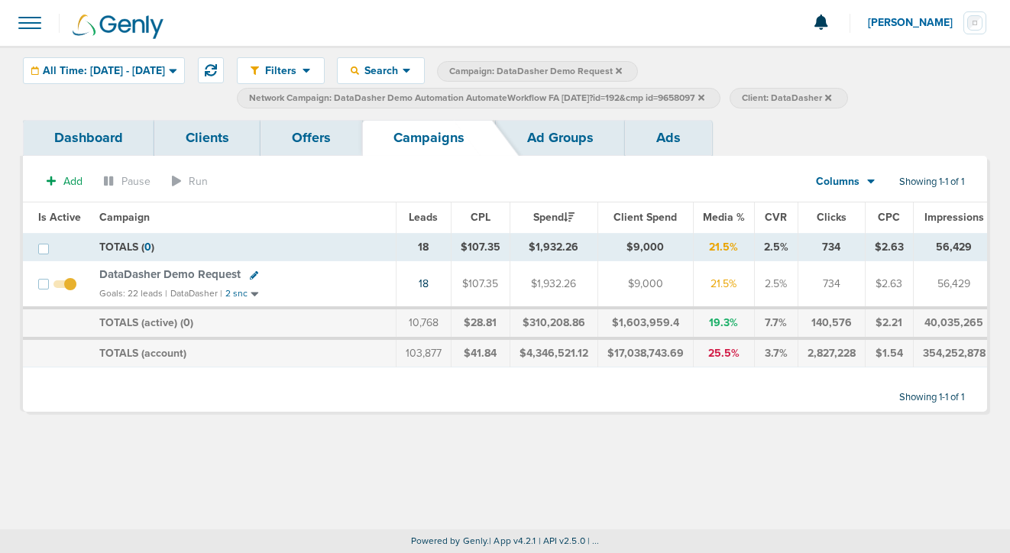
click at [704, 97] on icon at bounding box center [701, 97] width 6 height 6
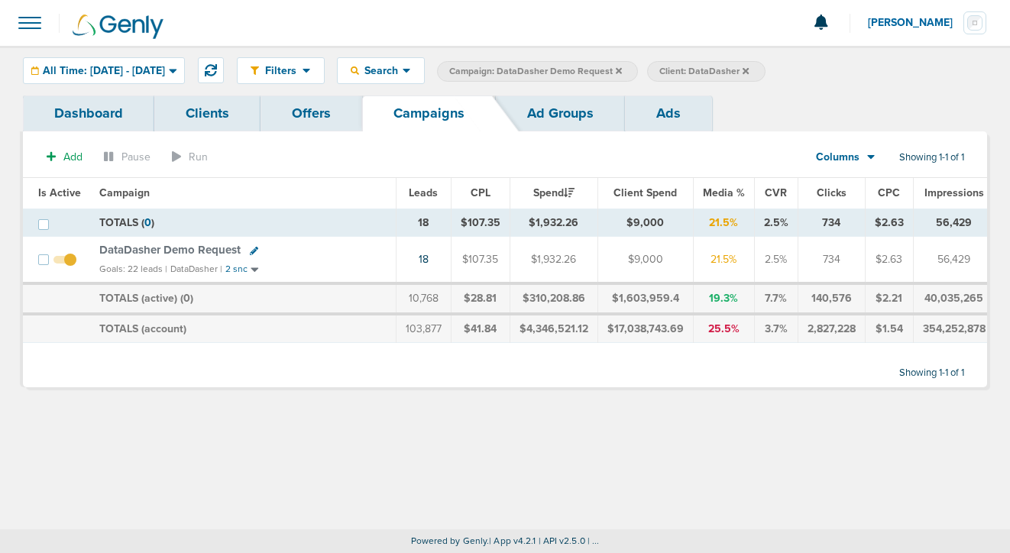
click at [150, 252] on span "DataDasher Demo Request" at bounding box center [169, 250] width 141 height 14
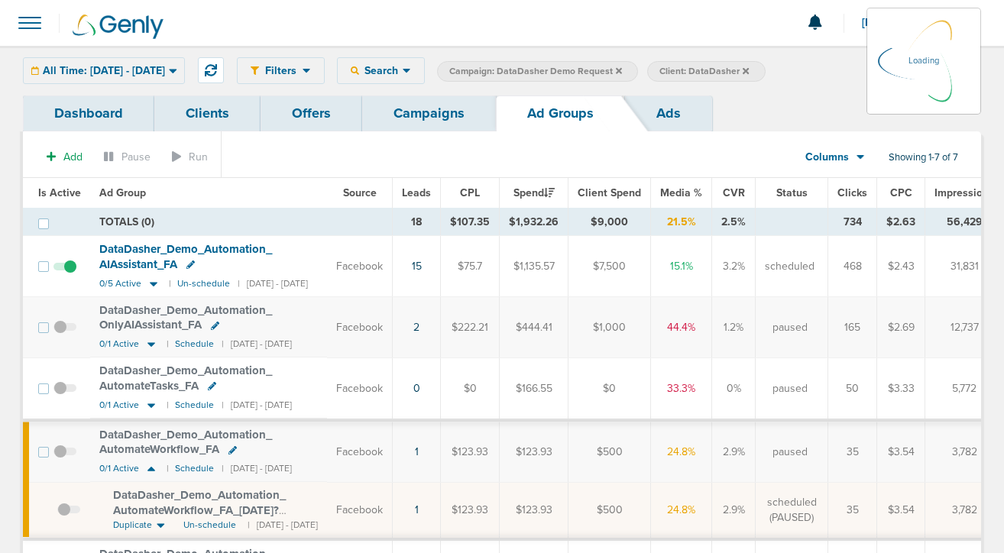
click at [144, 68] on div "All Time: [DATE] - [DATE] [DATE] [DATE] Last 7 Days Last 14 Days This Month Las…" at bounding box center [104, 70] width 162 height 27
click at [176, 70] on icon at bounding box center [173, 71] width 8 height 5
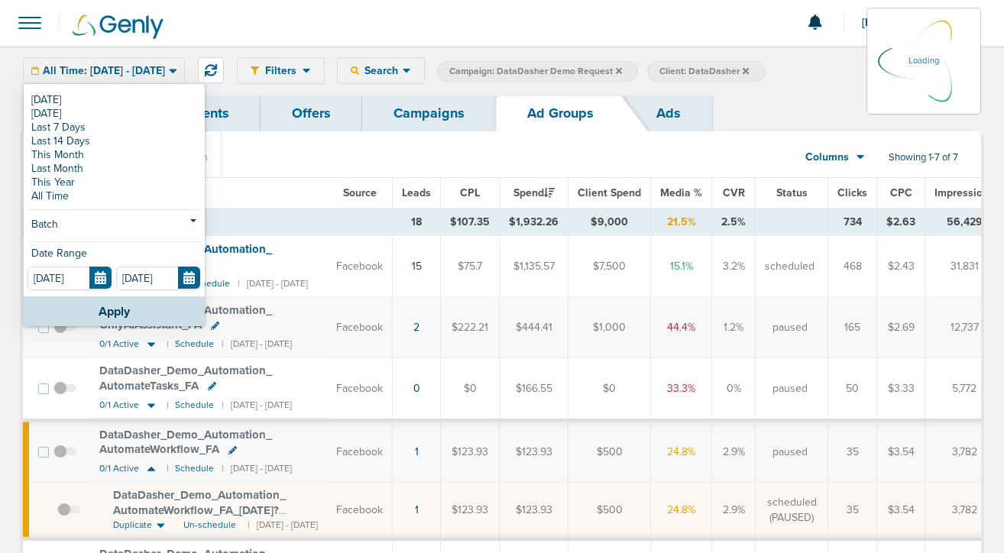
click at [53, 99] on link "Dashboard" at bounding box center [88, 113] width 131 height 36
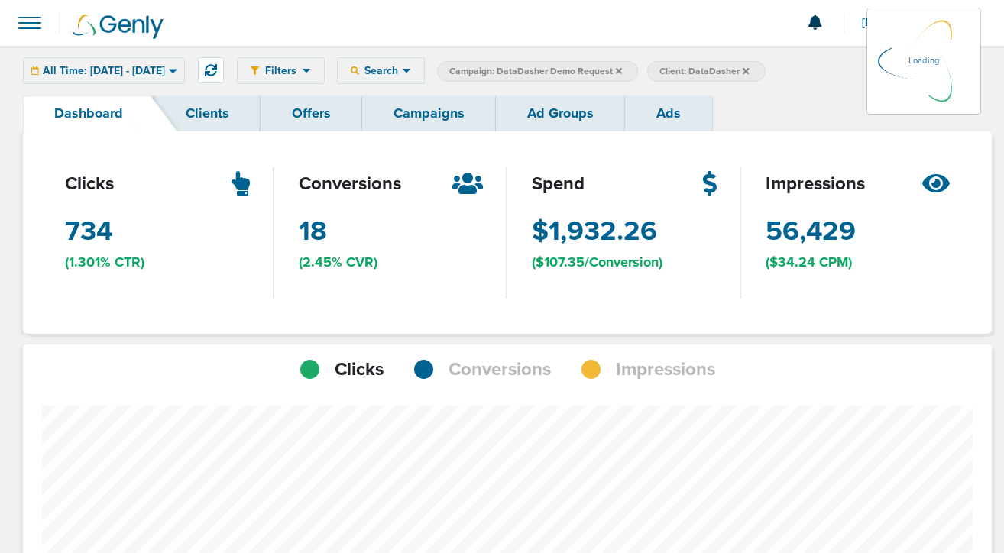
scroll to position [1189, 958]
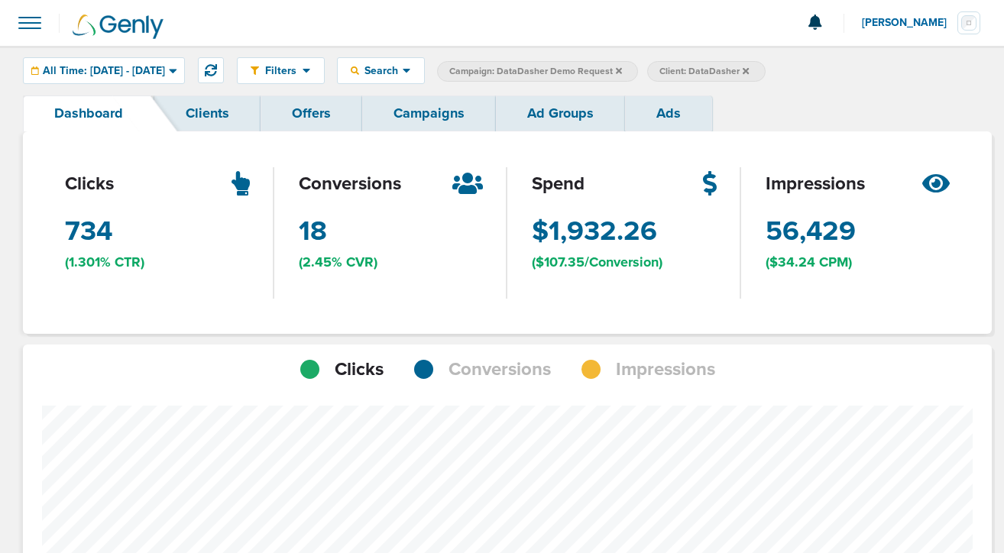
click at [463, 112] on link "Campaigns" at bounding box center [429, 113] width 134 height 36
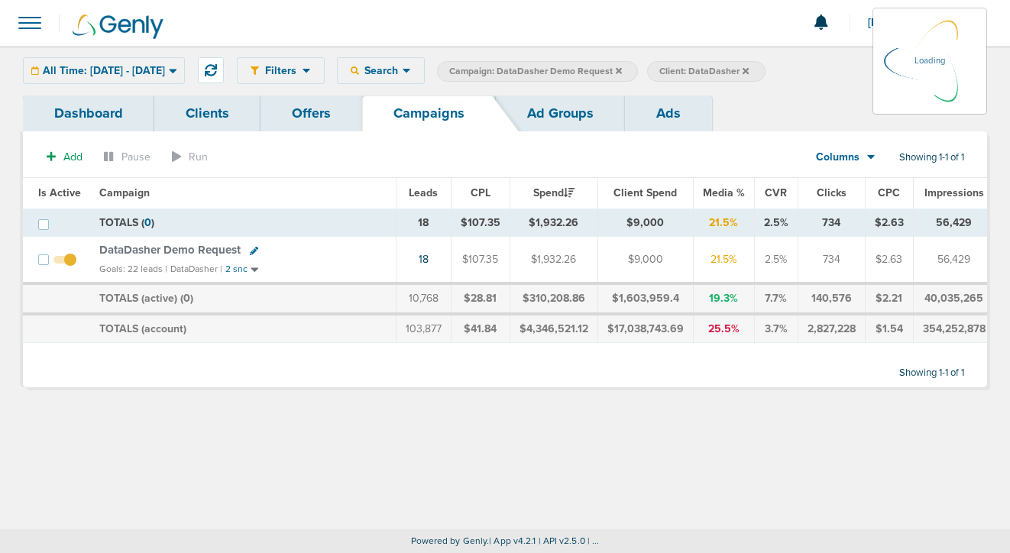
click at [552, 107] on link "Ad Groups" at bounding box center [560, 113] width 129 height 36
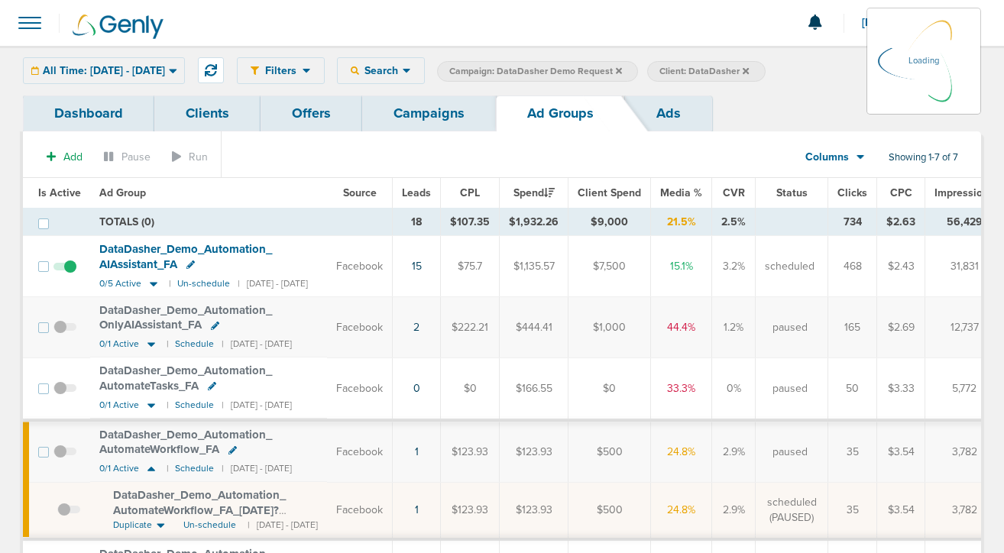
click at [130, 74] on div "All Time: [DATE] - [DATE] [DATE] [DATE] Last 7 Days Last 14 Days This Month Las…" at bounding box center [104, 70] width 162 height 27
click at [177, 74] on icon at bounding box center [173, 70] width 8 height 13
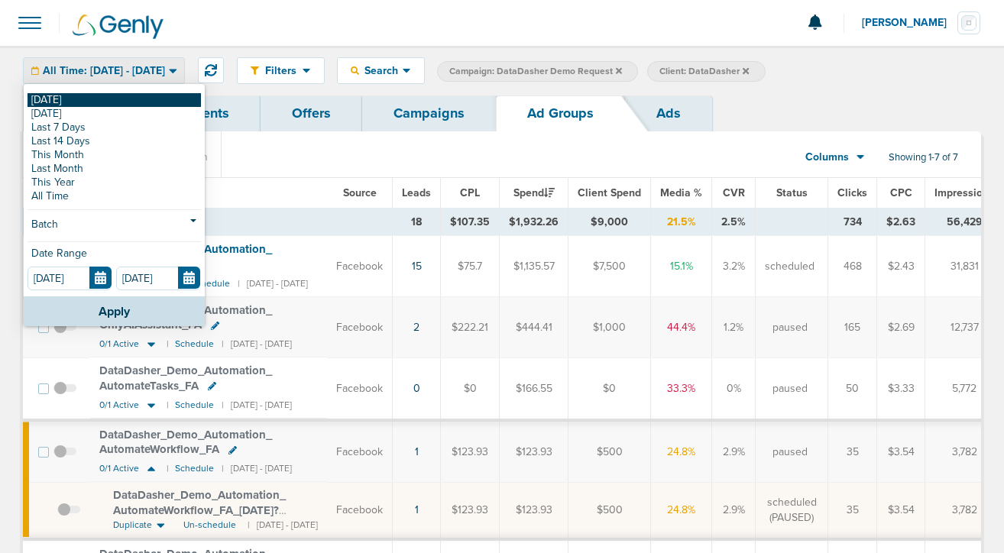
click at [49, 99] on link "[DATE]" at bounding box center [113, 100] width 173 height 14
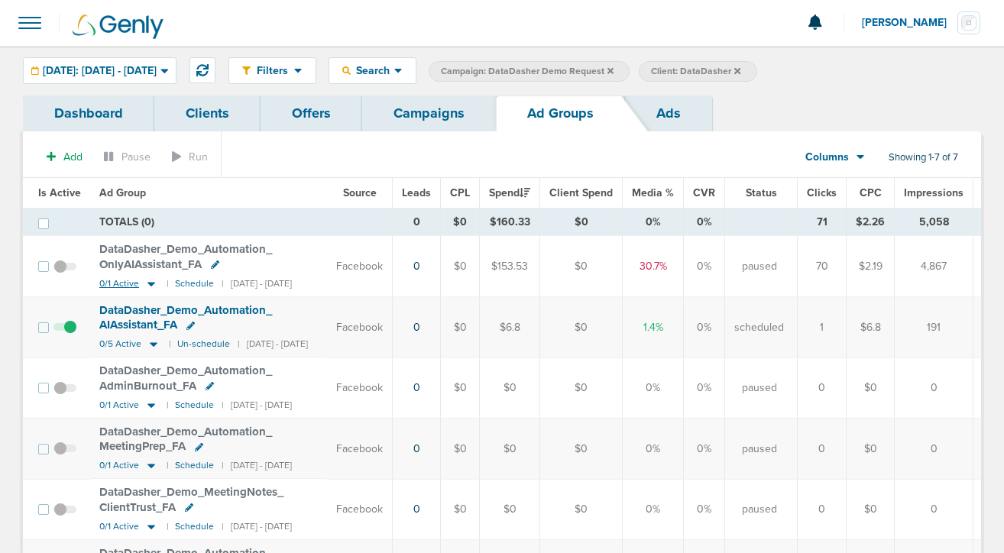
click at [150, 284] on icon at bounding box center [151, 284] width 8 height 5
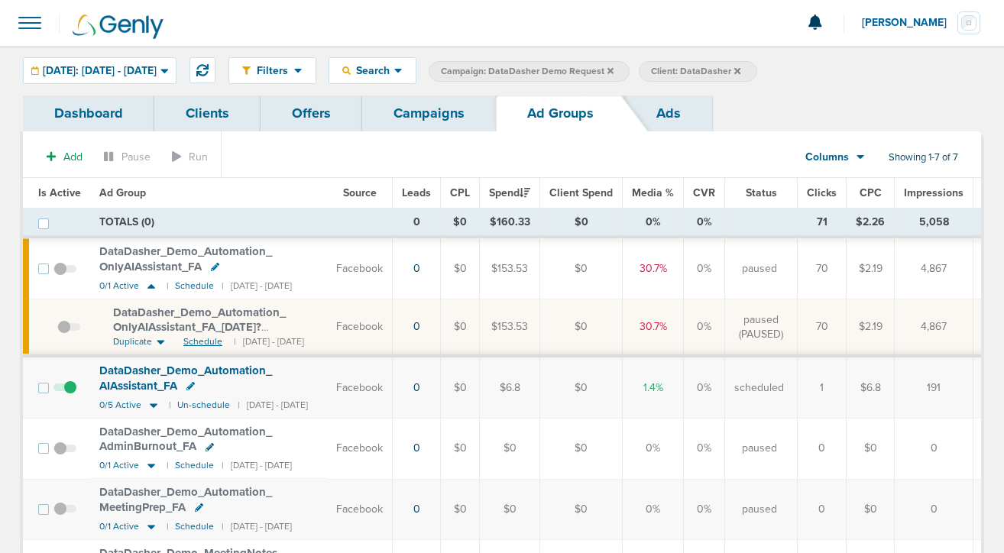
click at [201, 340] on span "Schedule" at bounding box center [202, 341] width 39 height 13
click at [152, 405] on icon at bounding box center [154, 405] width 8 height 5
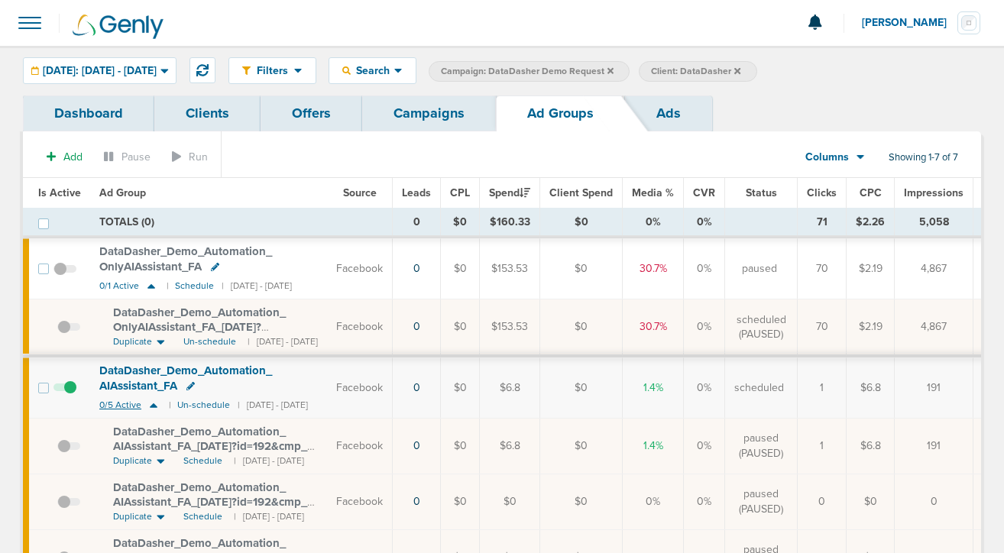
click at [152, 405] on icon at bounding box center [154, 405] width 8 height 5
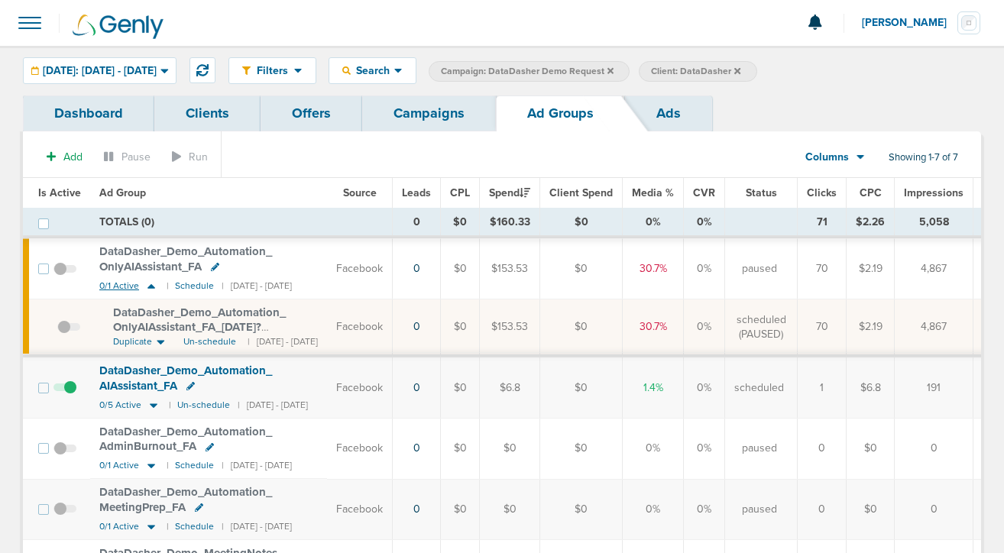
click at [148, 286] on icon at bounding box center [151, 286] width 8 height 5
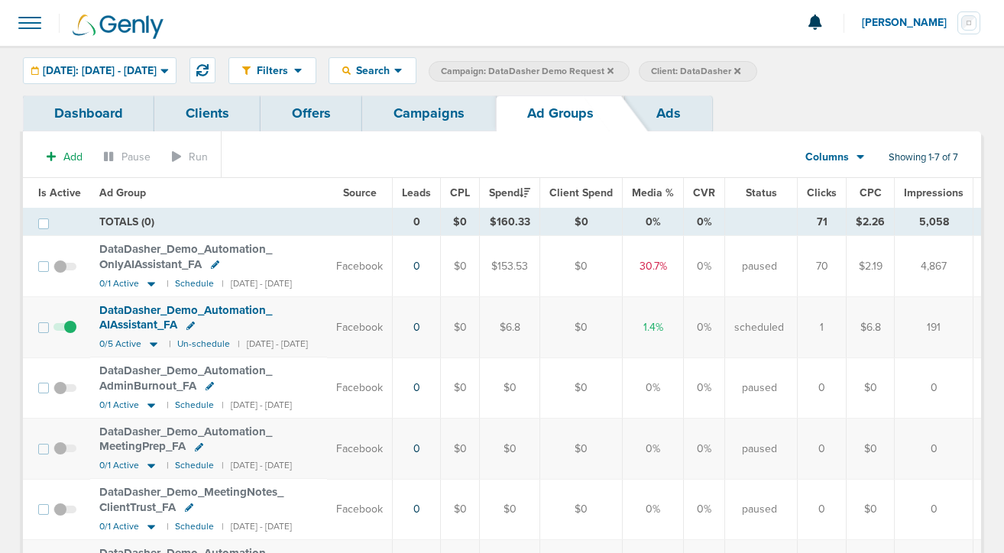
click at [448, 110] on link "Campaigns" at bounding box center [429, 113] width 134 height 36
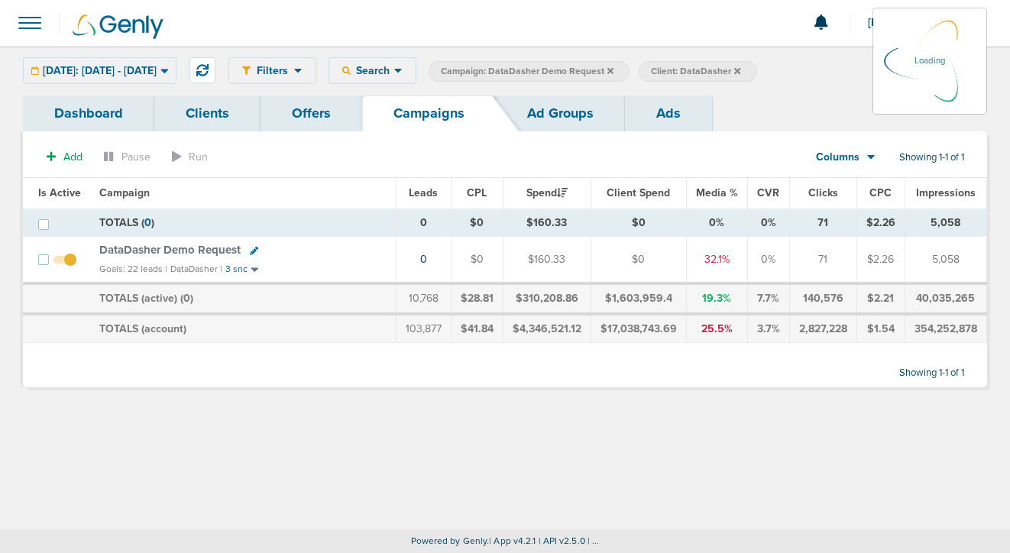
click at [629, 73] on label "Campaign: DataDasher Demo Request" at bounding box center [529, 71] width 201 height 21
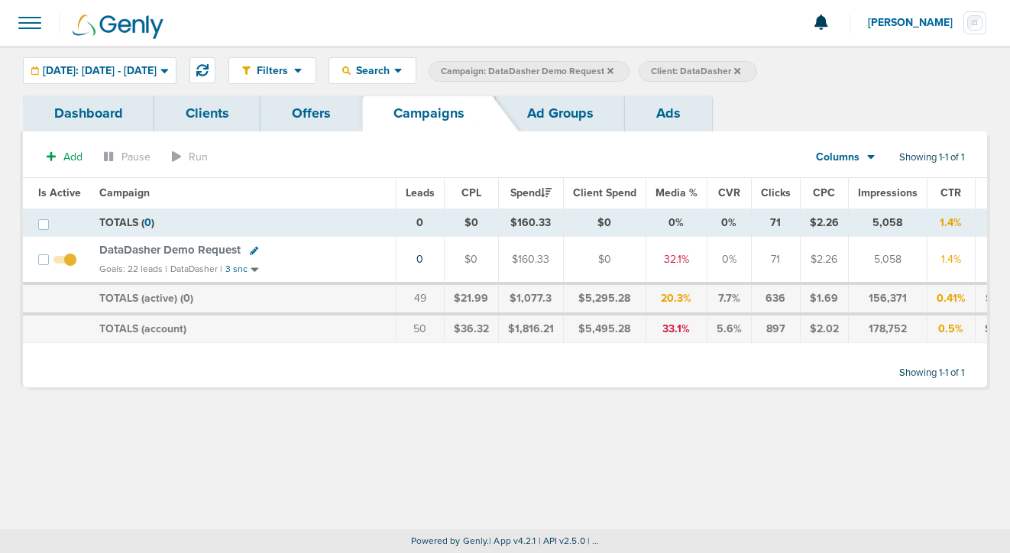
click at [613, 70] on icon at bounding box center [610, 70] width 6 height 6
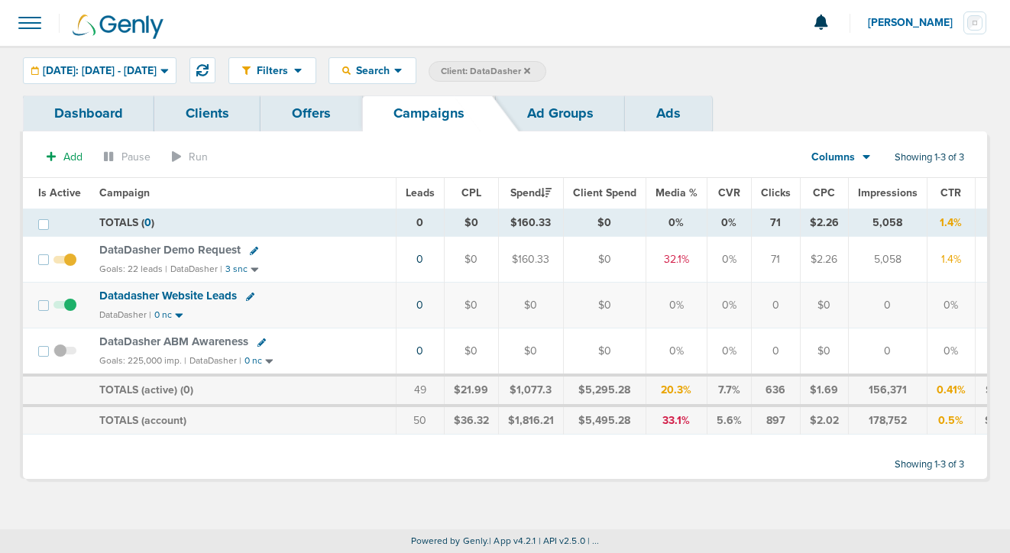
click at [530, 67] on icon at bounding box center [527, 70] width 6 height 9
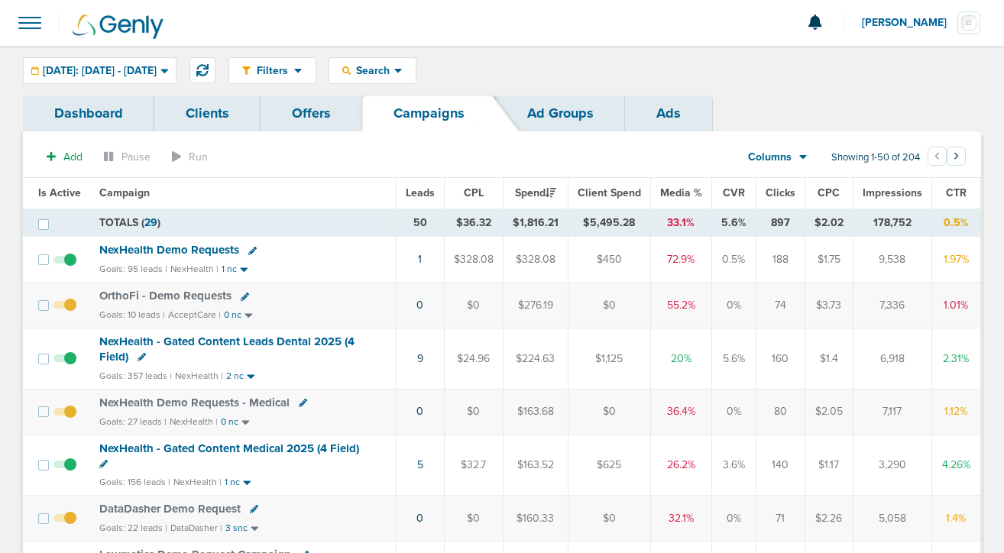
click at [199, 342] on span "NexHealth - Gated Content Leads Dental 2025 (4 Field)" at bounding box center [226, 349] width 255 height 29
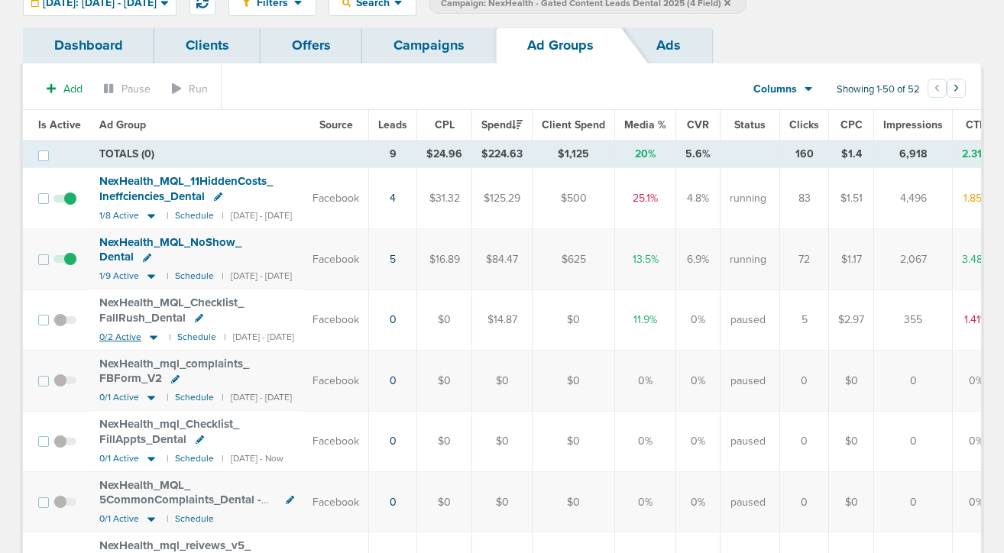
click at [154, 331] on icon at bounding box center [153, 337] width 15 height 13
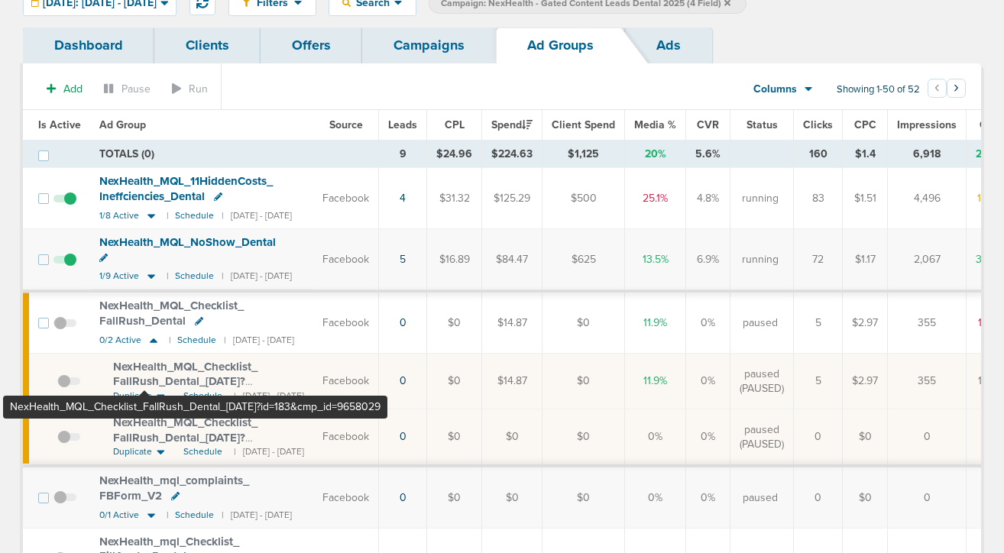
click at [144, 362] on span "NexHealth_ MQL_ Checklist_ FallRush_ Dental_ [DATE]?id=183&cmp_ id=9658029" at bounding box center [185, 382] width 144 height 44
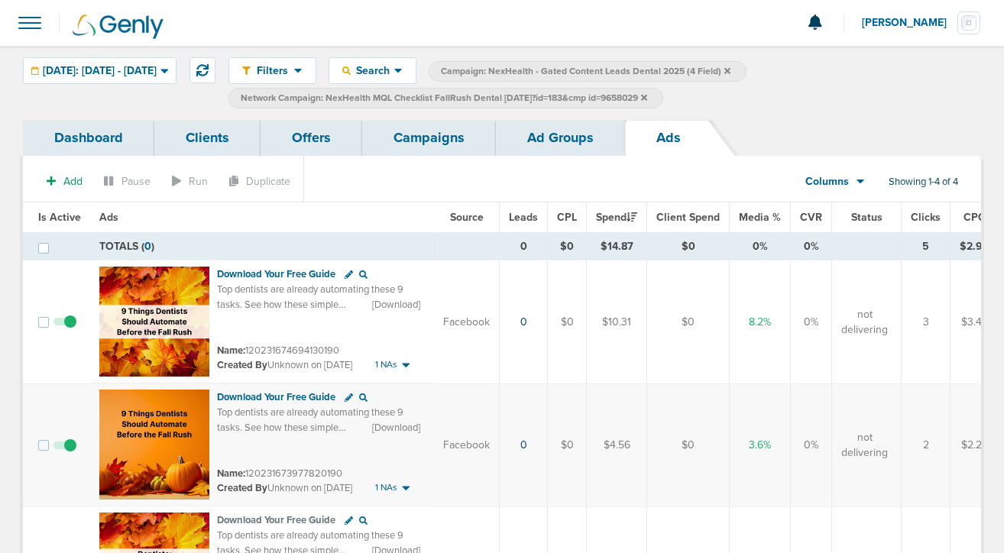
click at [552, 139] on link "Ad Groups" at bounding box center [560, 138] width 129 height 36
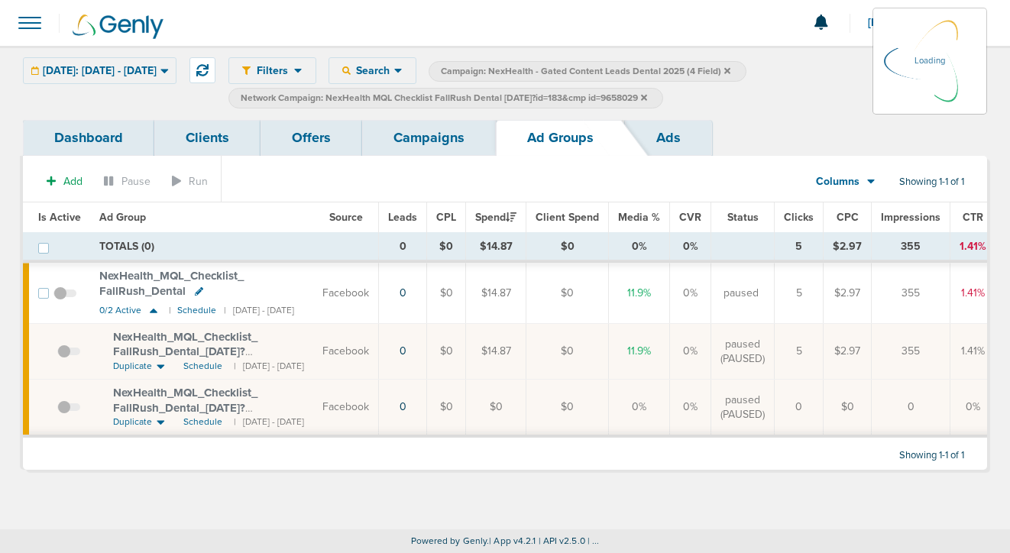
click at [420, 142] on link "Campaigns" at bounding box center [429, 138] width 134 height 36
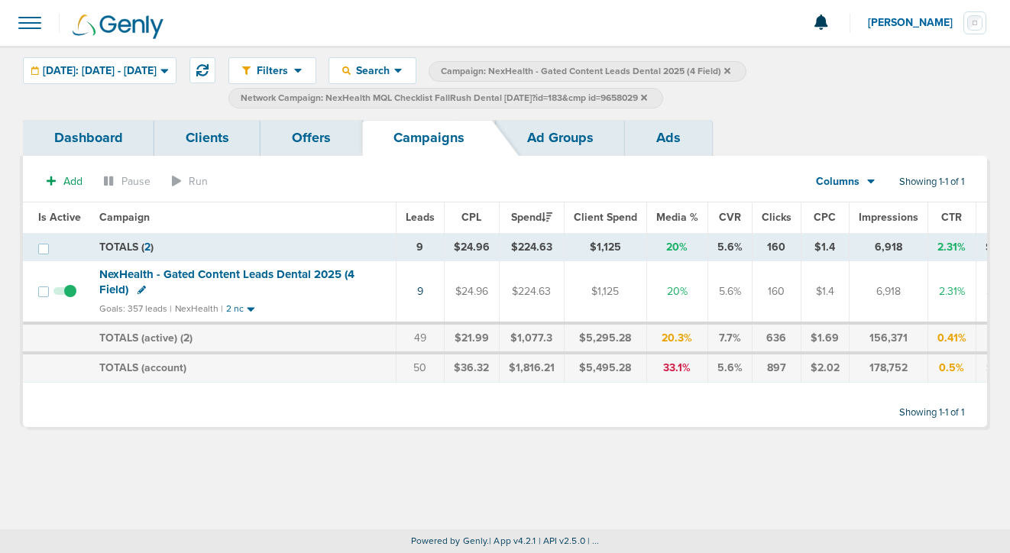
click at [647, 99] on icon at bounding box center [644, 97] width 6 height 9
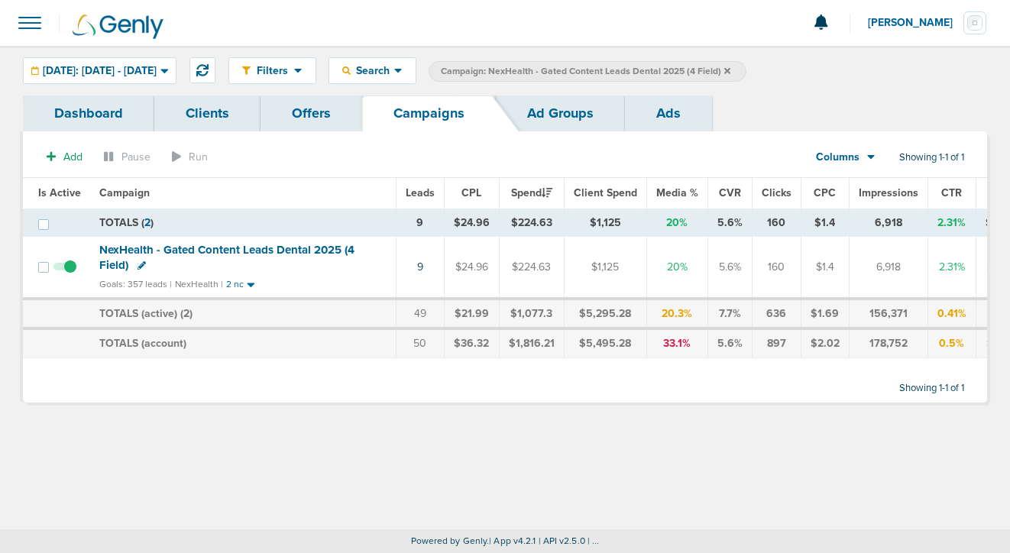
click at [730, 71] on icon at bounding box center [727, 70] width 6 height 9
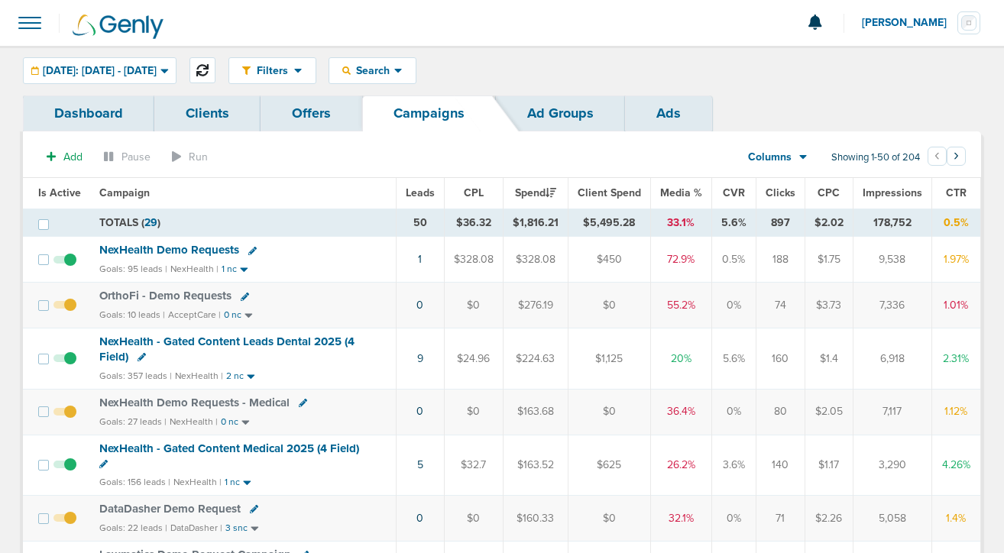
click at [209, 73] on icon at bounding box center [202, 70] width 12 height 12
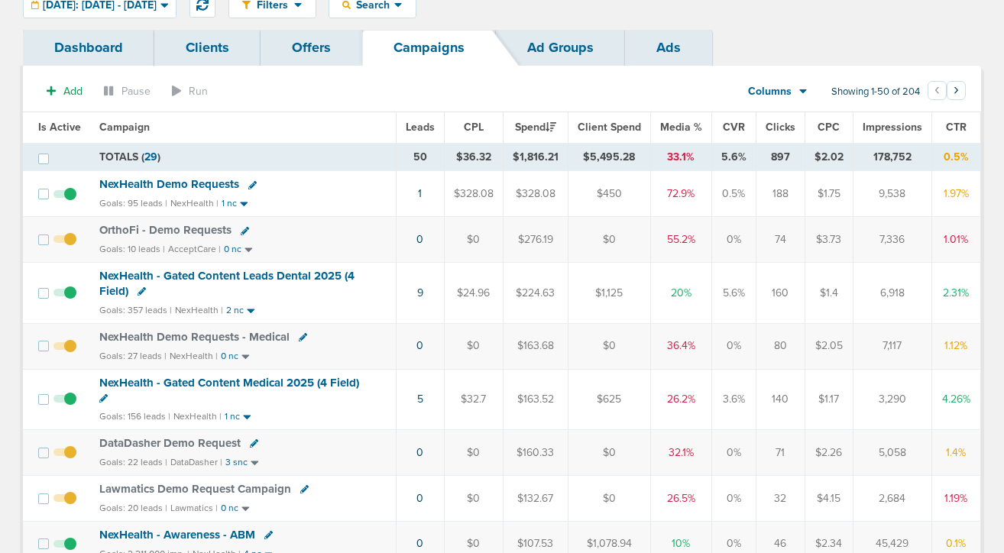
scroll to position [64, 0]
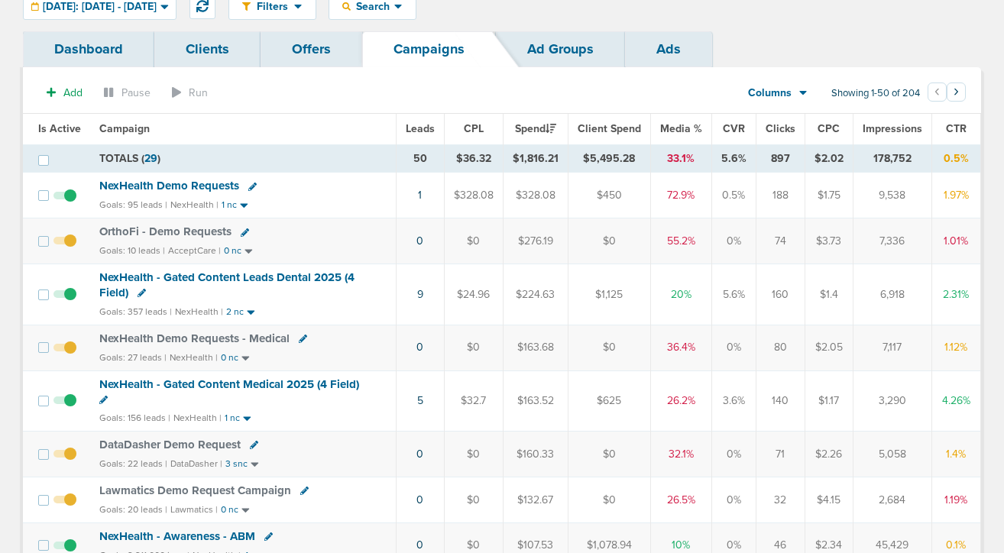
click at [165, 187] on span "NexHealth Demo Requests" at bounding box center [169, 186] width 140 height 14
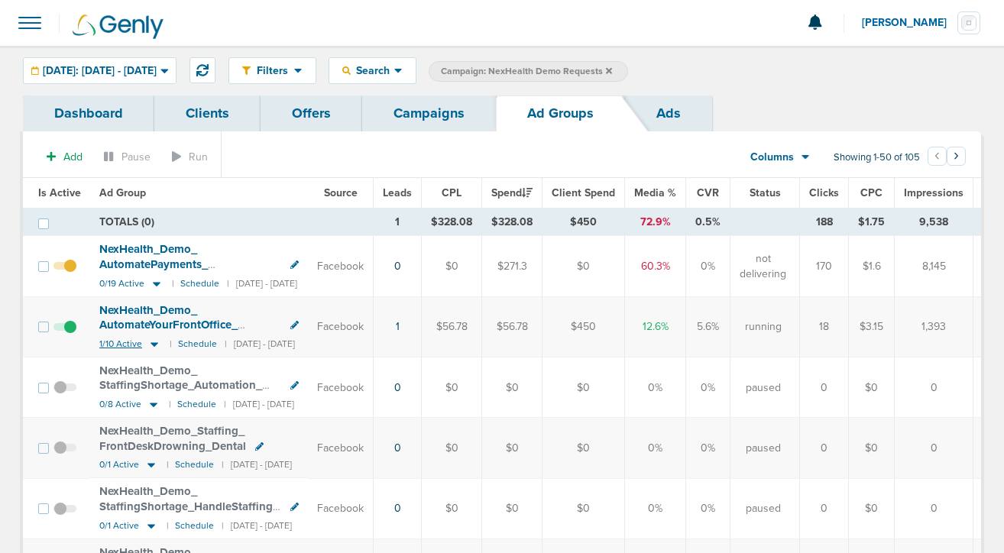
click at [154, 345] on icon at bounding box center [154, 344] width 15 height 13
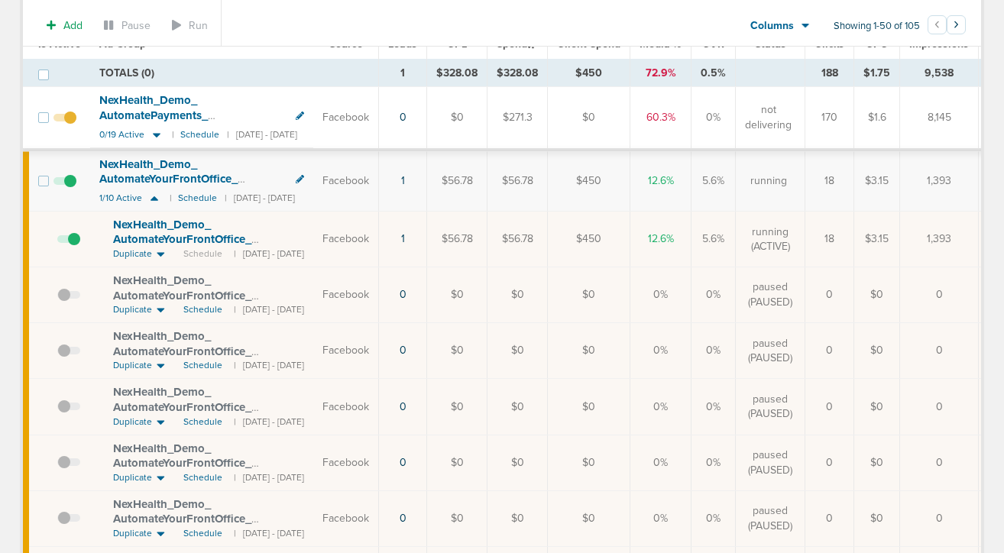
scroll to position [82, 0]
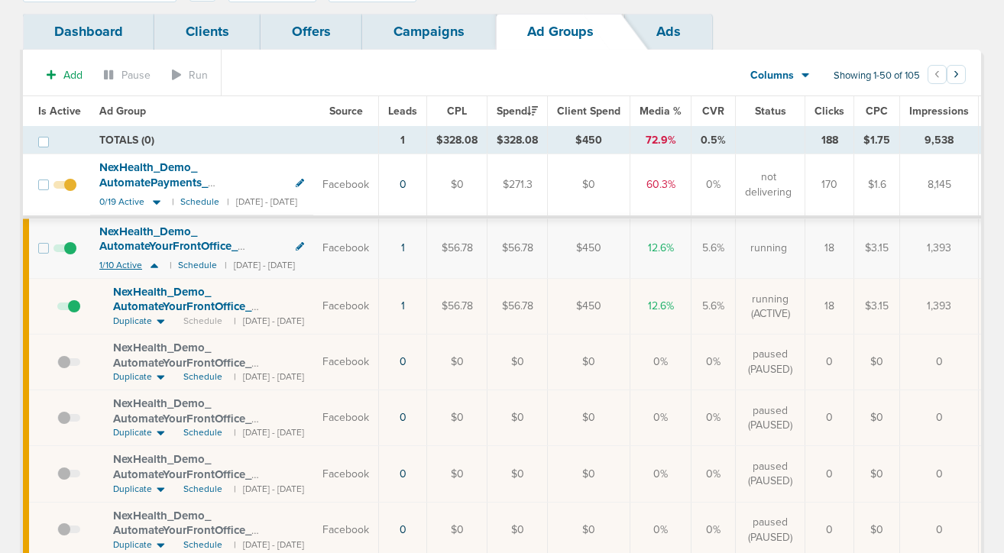
click at [154, 263] on icon at bounding box center [154, 265] width 15 height 13
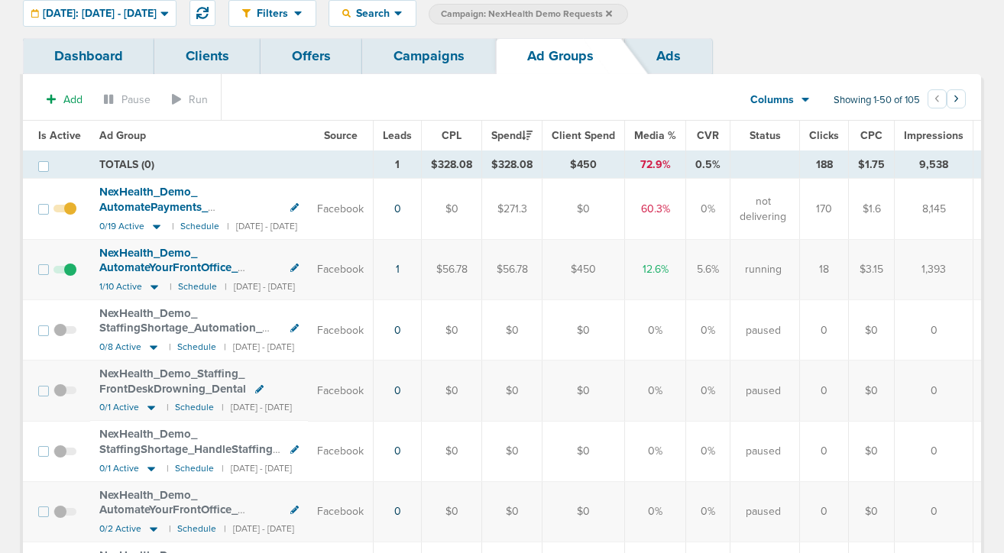
scroll to position [50, 0]
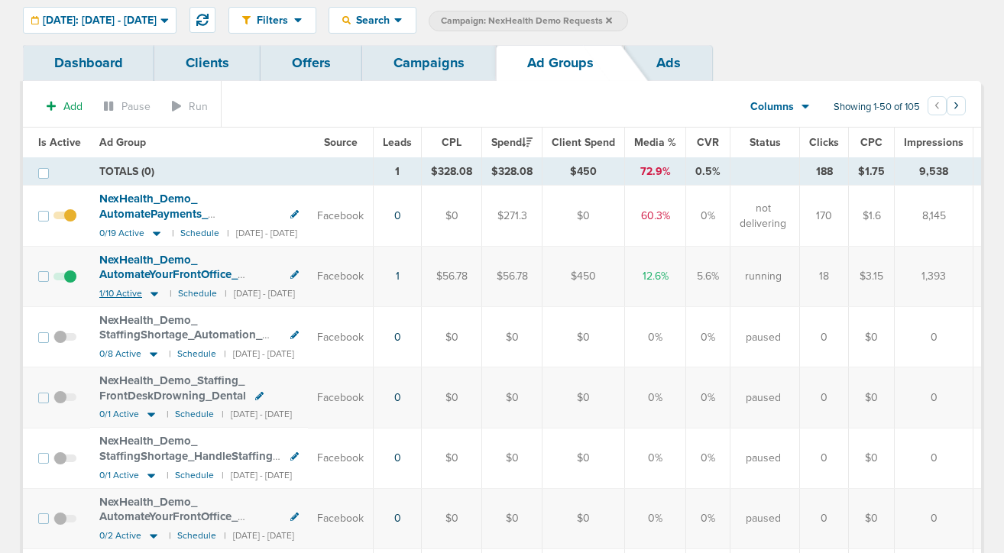
click at [154, 294] on icon at bounding box center [154, 293] width 15 height 13
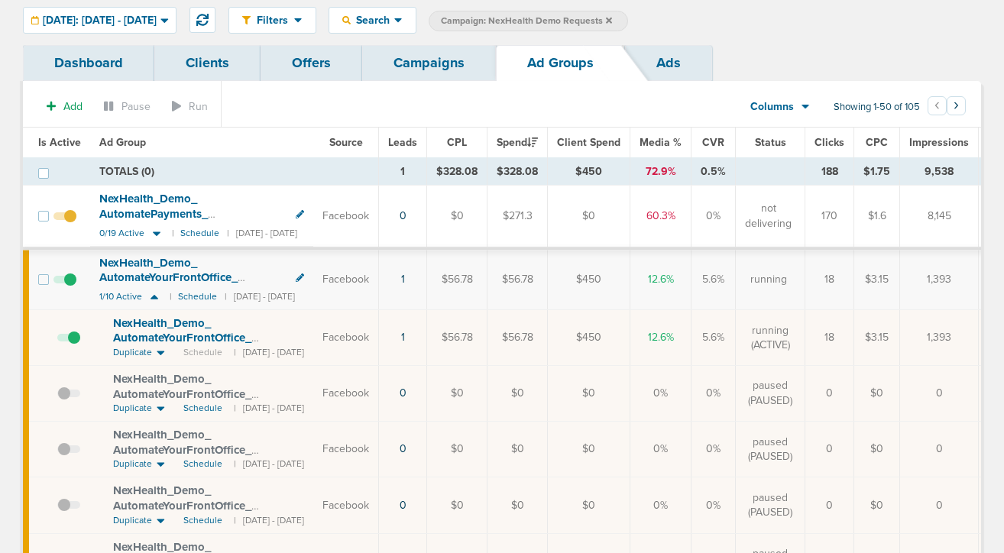
click at [170, 332] on span "NexHealth_ Demo_ AutomateYourFrontOffice_ EliminateTediousTasks_ Dental_ [DATE]…" at bounding box center [205, 352] width 185 height 73
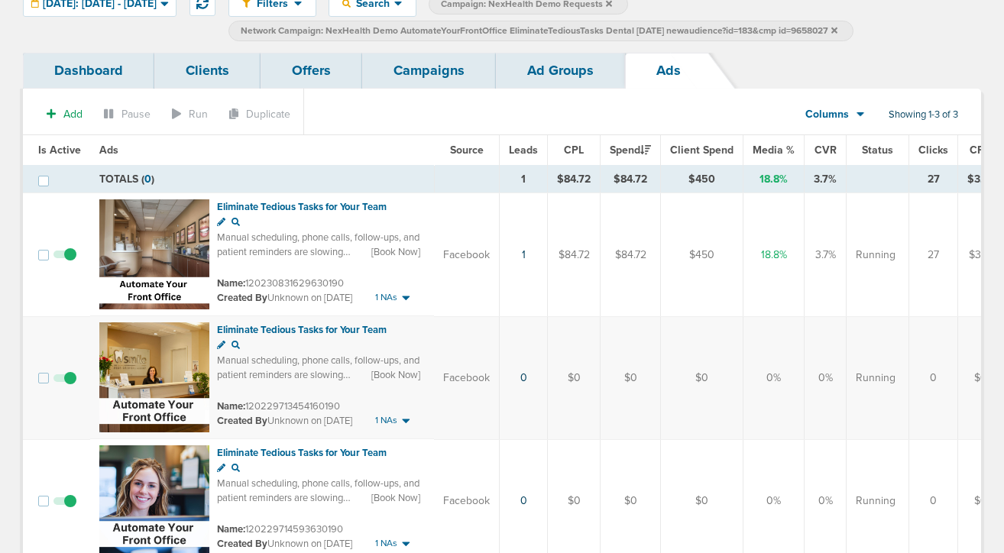
scroll to position [66, 0]
click at [546, 79] on link "Ad Groups" at bounding box center [560, 71] width 129 height 36
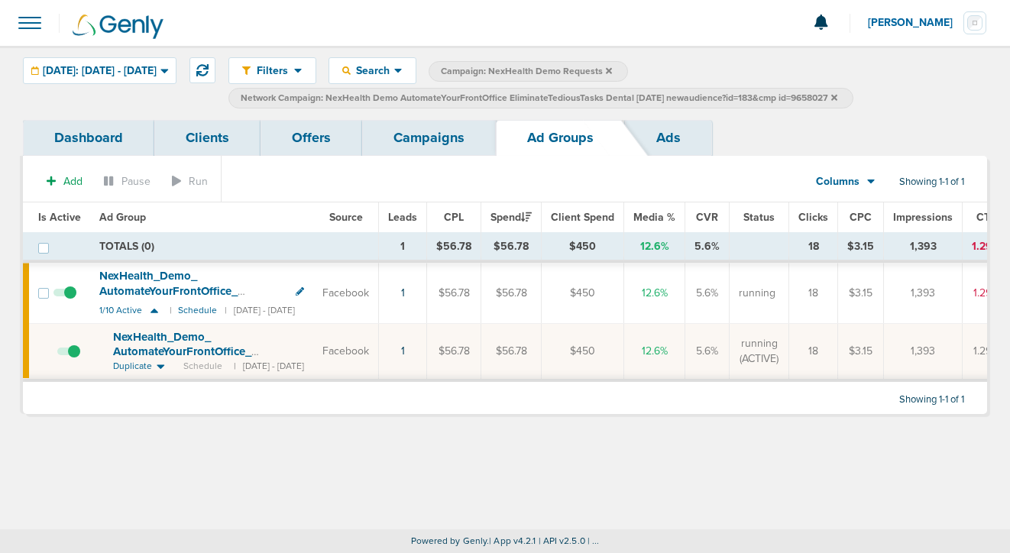
click at [837, 99] on icon at bounding box center [834, 97] width 6 height 9
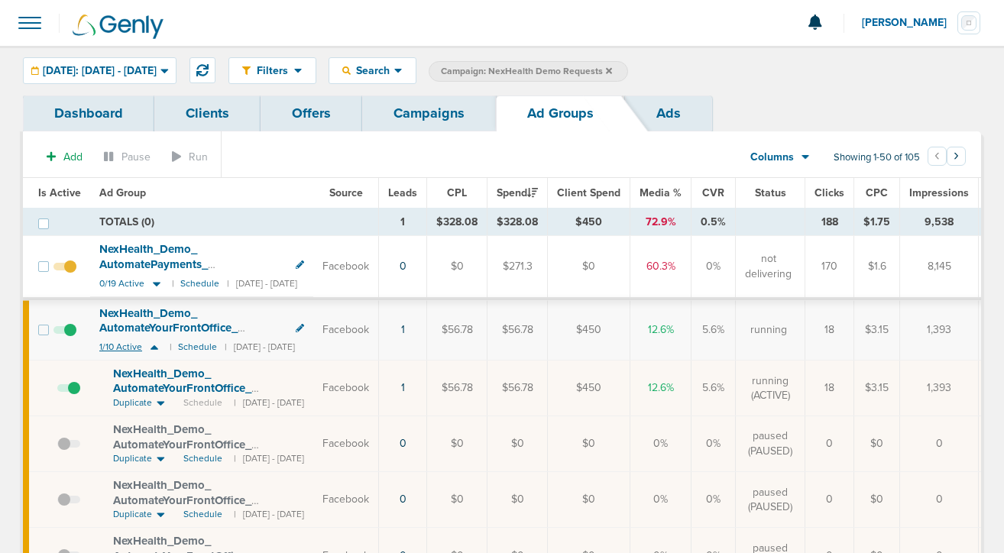
click at [154, 345] on icon at bounding box center [154, 347] width 15 height 13
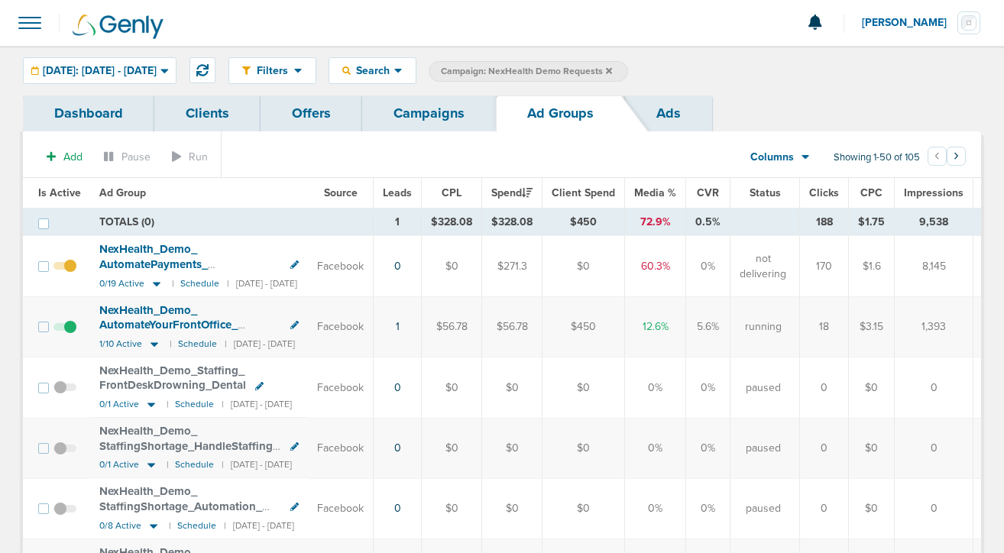
click at [403, 113] on link "Campaigns" at bounding box center [429, 113] width 134 height 36
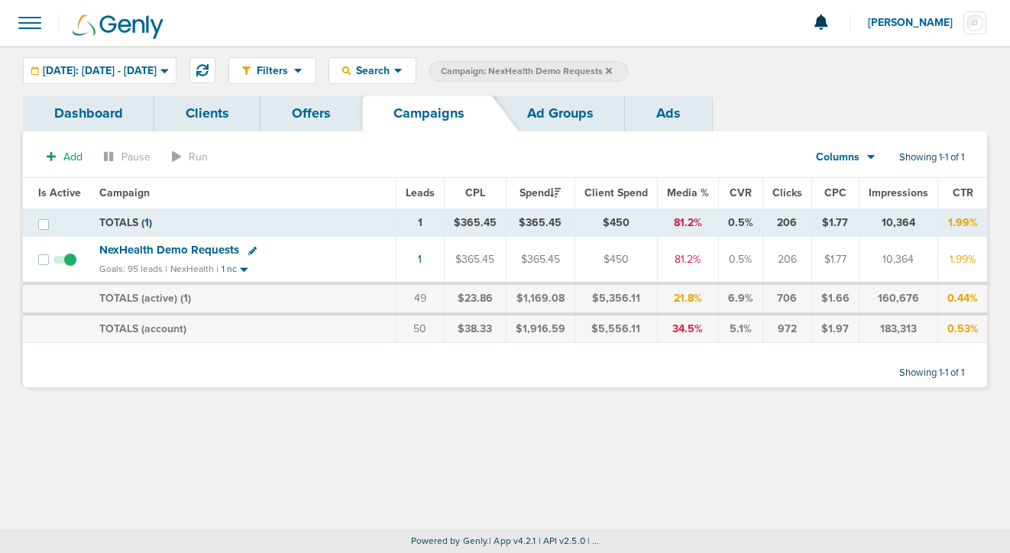
click at [612, 69] on icon at bounding box center [609, 70] width 6 height 6
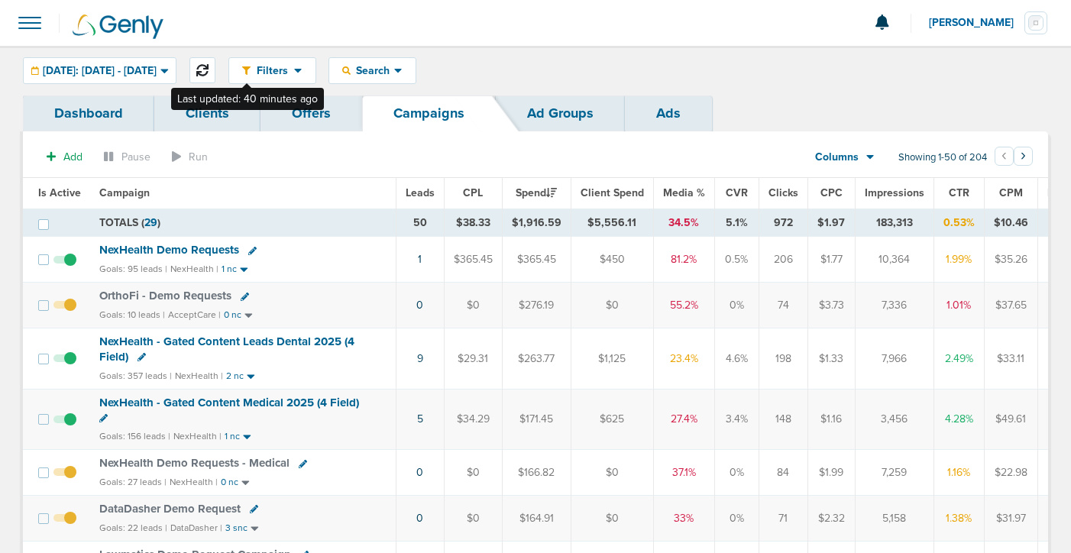
click at [209, 67] on icon at bounding box center [202, 70] width 12 height 12
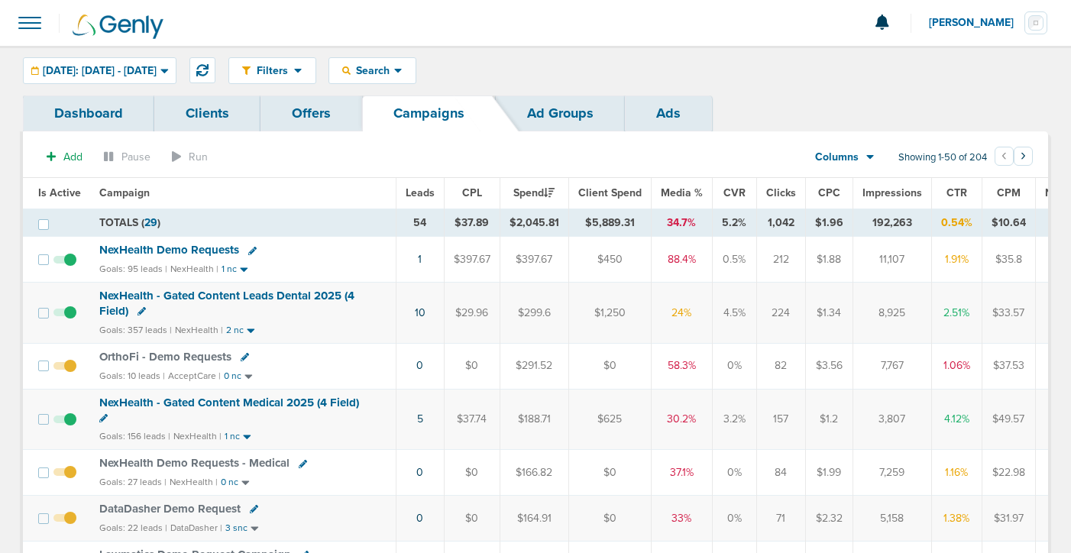
click at [248, 46] on div "Filters Active Only Settings Status Active Inactive Objectives MQL SQL Traffic …" at bounding box center [535, 71] width 1071 height 50
click at [209, 65] on icon at bounding box center [202, 70] width 12 height 12
click at [137, 73] on span "[DATE]: [DATE] - [DATE]" at bounding box center [100, 71] width 114 height 11
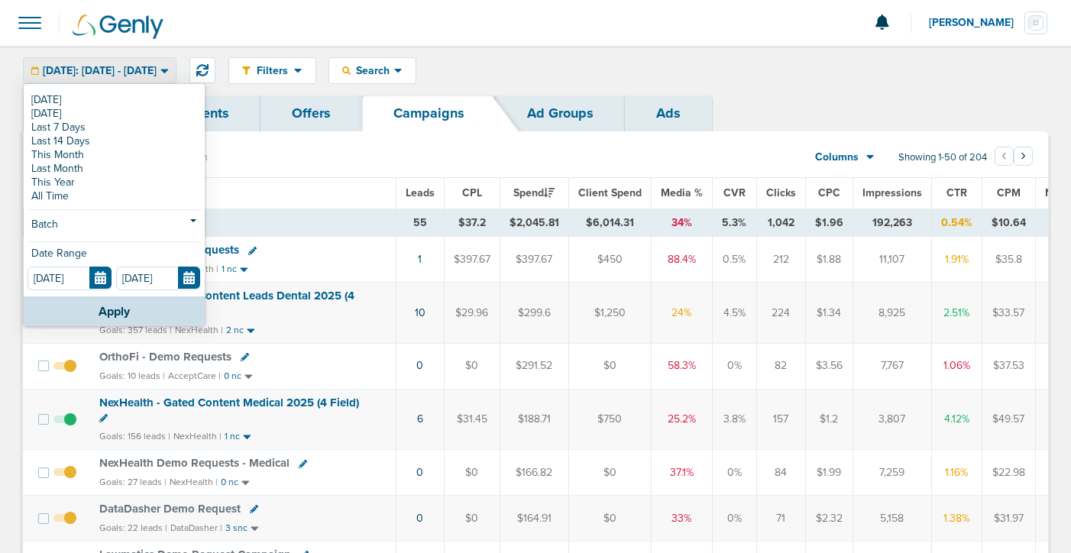
click at [602, 48] on div "Filters Active Only Settings Status Active Inactive Objectives MQL SQL Traffic …" at bounding box center [535, 71] width 1071 height 50
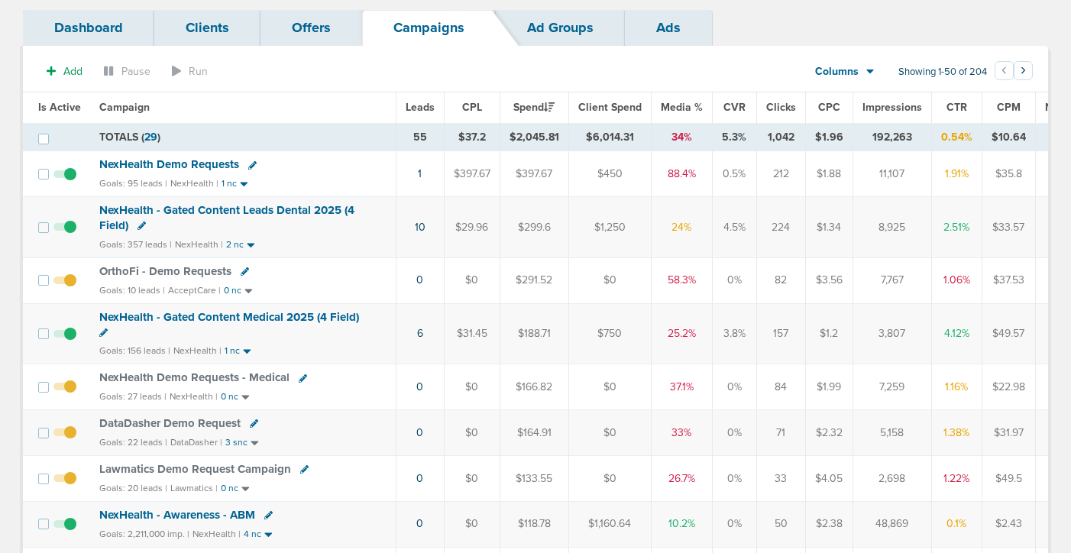
scroll to position [89, 0]
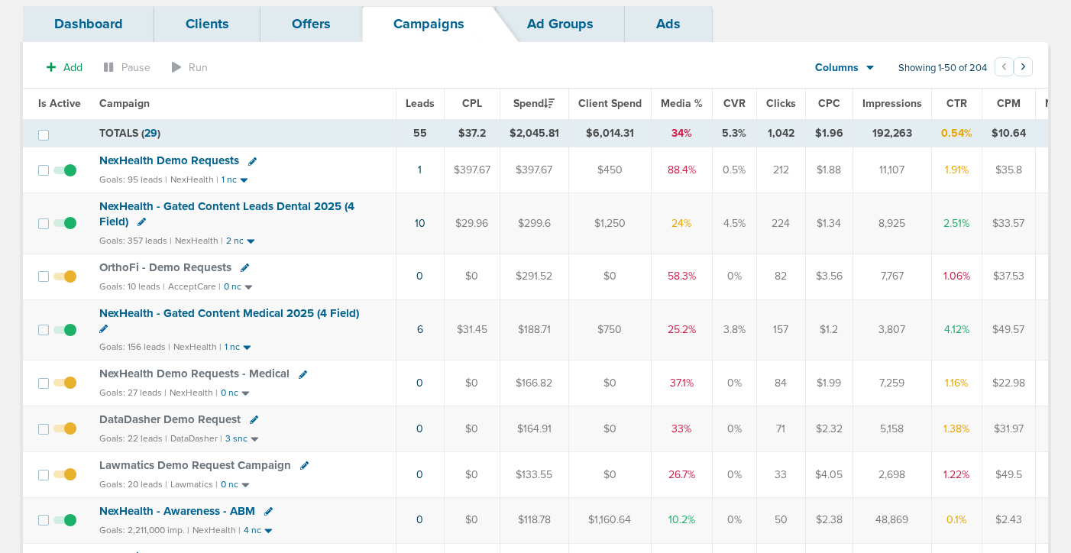
click at [178, 420] on span "DataDasher Demo Request" at bounding box center [169, 419] width 141 height 14
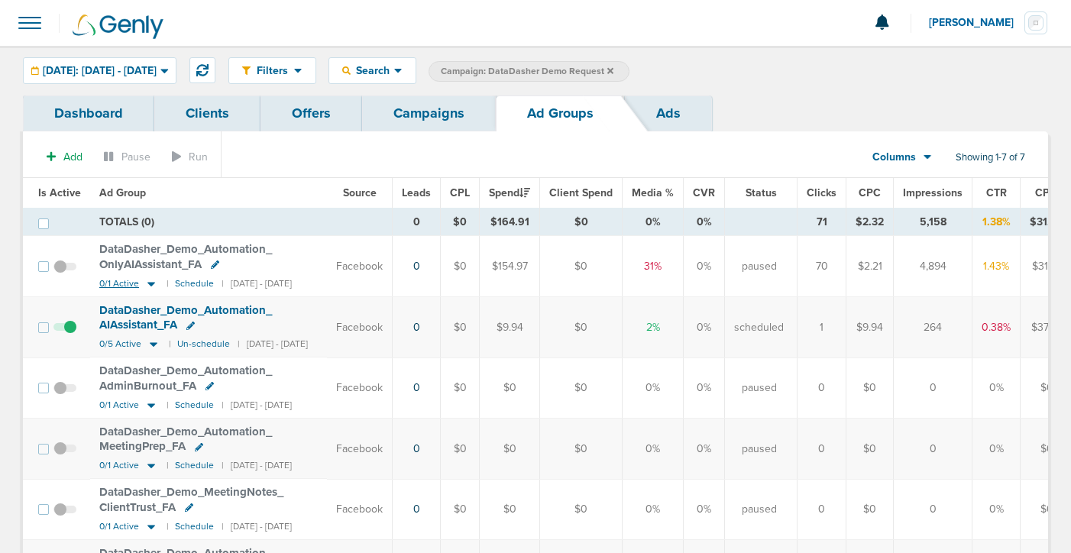
click at [153, 286] on icon at bounding box center [151, 283] width 15 height 13
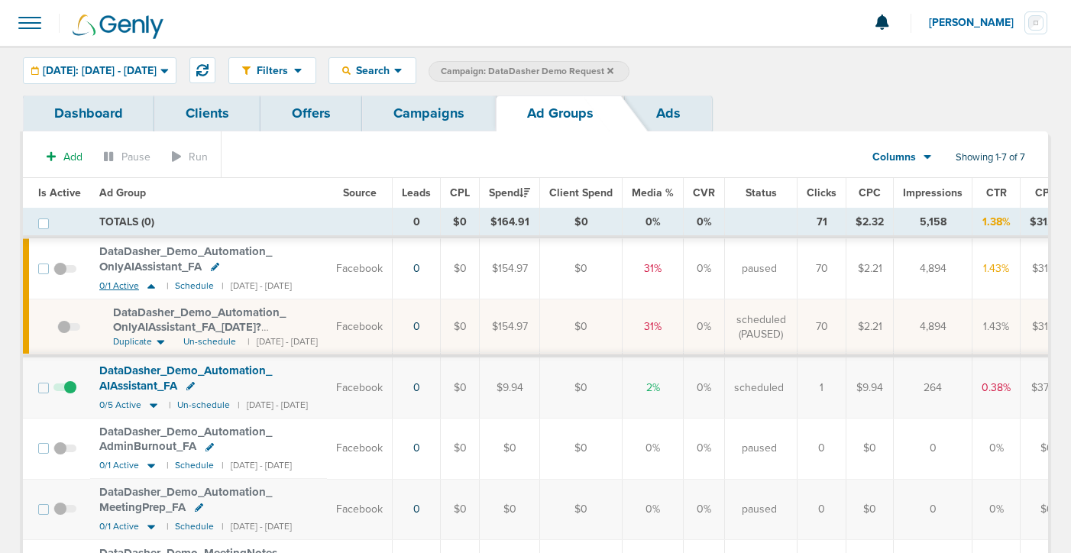
click at [153, 286] on icon at bounding box center [151, 286] width 15 height 13
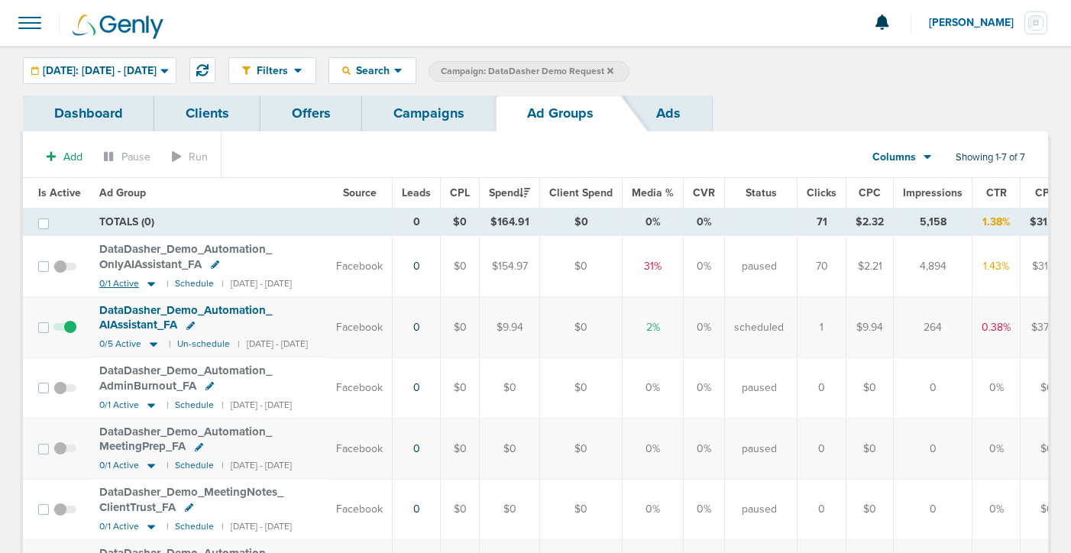
click at [148, 285] on icon at bounding box center [151, 283] width 15 height 13
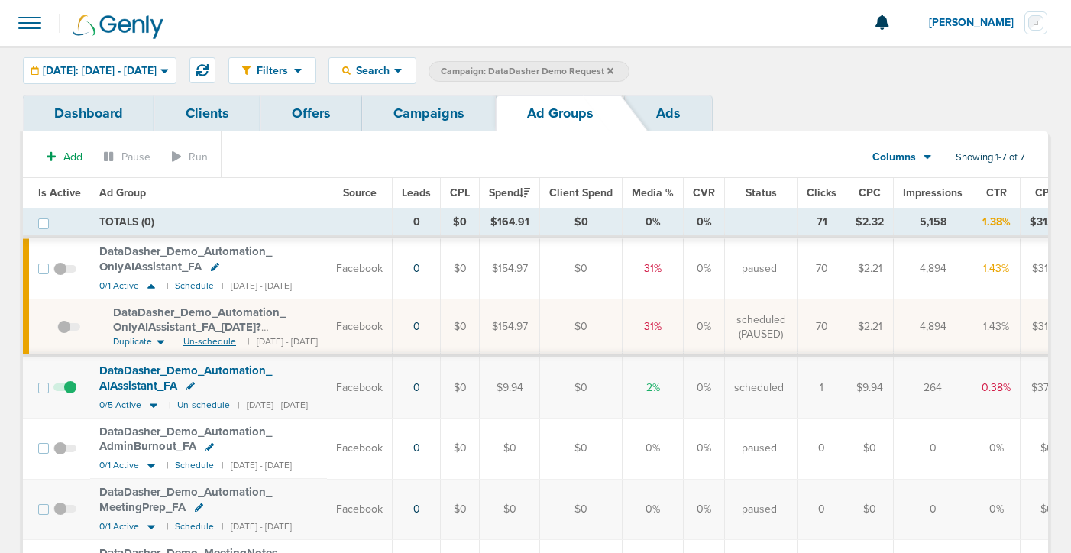
click at [204, 345] on span "Un-schedule" at bounding box center [209, 341] width 53 height 13
click at [150, 285] on icon at bounding box center [151, 286] width 8 height 5
